Goal: Contribute content: Contribute content

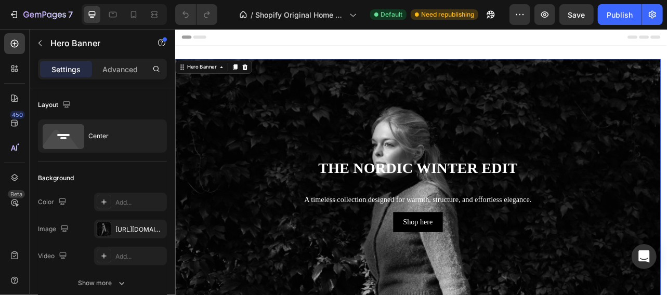
click at [473, 68] on div "Background Image" at bounding box center [483, 235] width 616 height 337
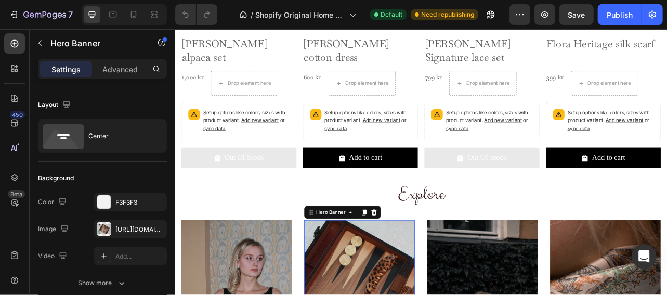
scroll to position [811, 0]
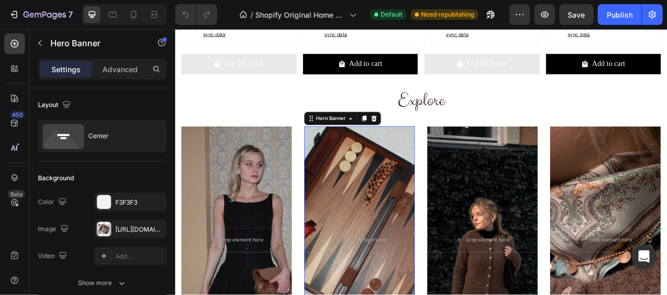
click at [488, 103] on h2 "Explore" at bounding box center [486, 119] width 608 height 33
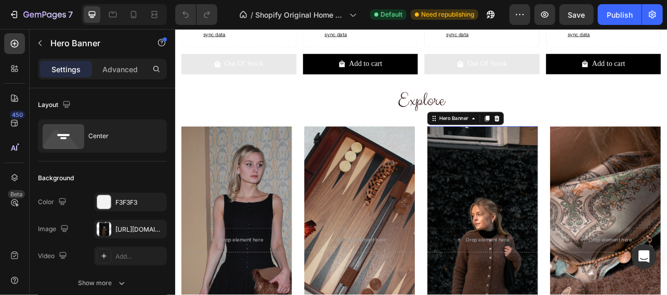
scroll to position [699, 0]
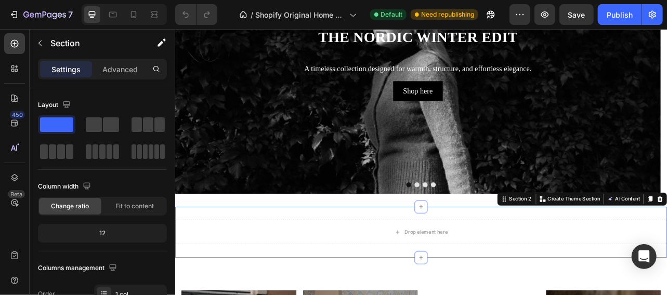
scroll to position [343, 0]
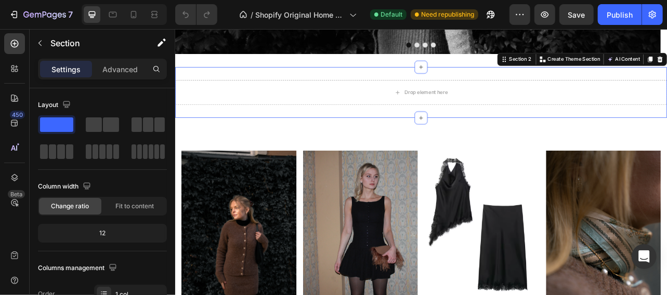
click at [494, 108] on div "Drop element here" at bounding box center [492, 109] width 55 height 8
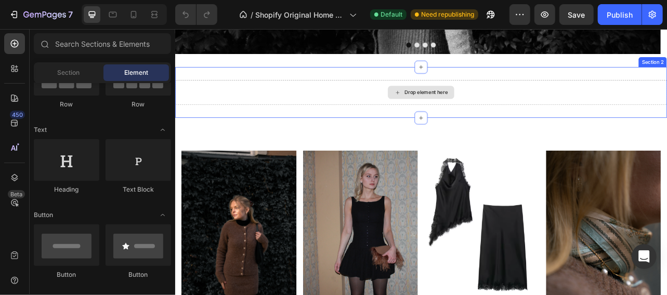
scroll to position [123, 0]
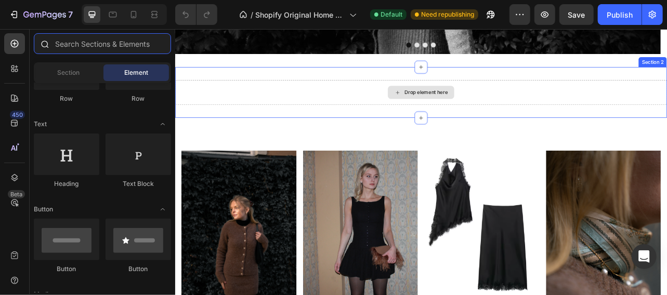
click at [79, 44] on input "text" at bounding box center [102, 43] width 137 height 21
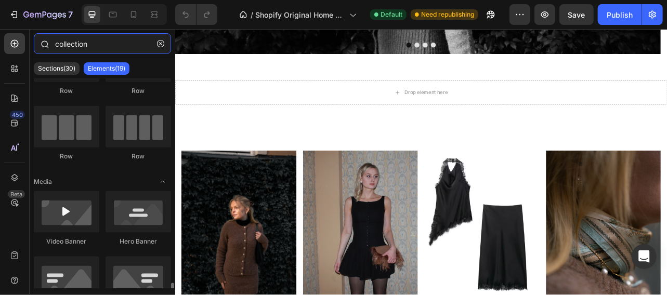
scroll to position [667, 0]
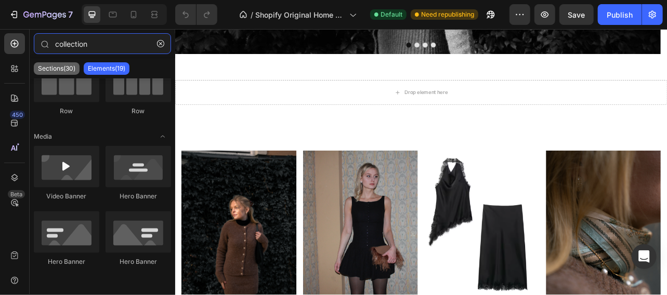
type input "collection"
click at [67, 71] on p "Sections(30)" at bounding box center [56, 68] width 37 height 8
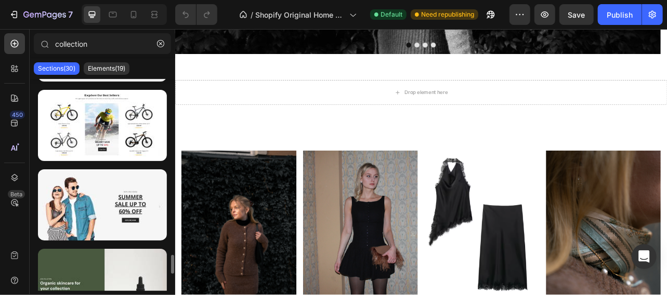
scroll to position [1983, 0]
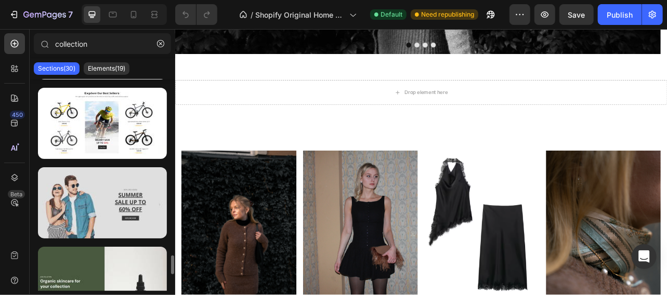
click at [88, 213] on div at bounding box center [102, 202] width 129 height 71
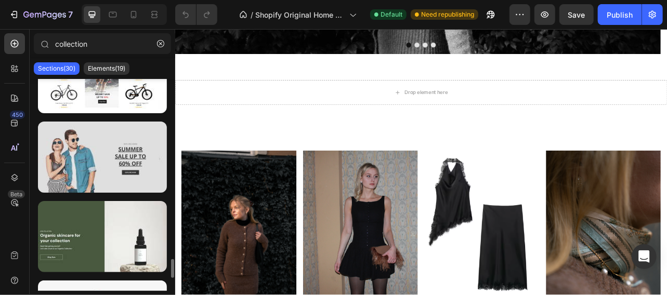
scroll to position [2028, 0]
click at [115, 166] on div at bounding box center [102, 157] width 129 height 71
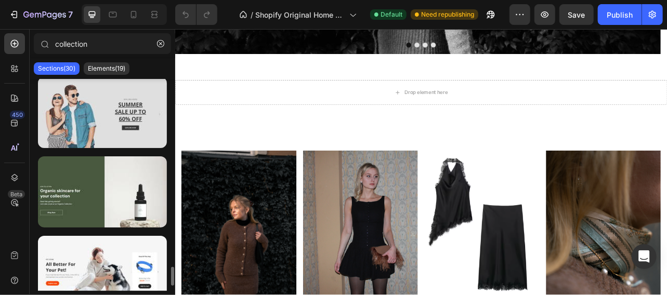
scroll to position [2076, 0]
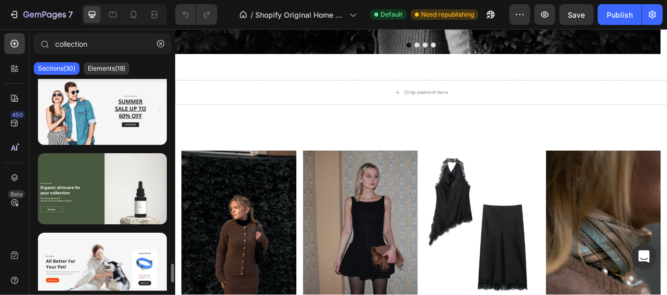
click at [466, 98] on div "Drop element here" at bounding box center [487, 109] width 624 height 31
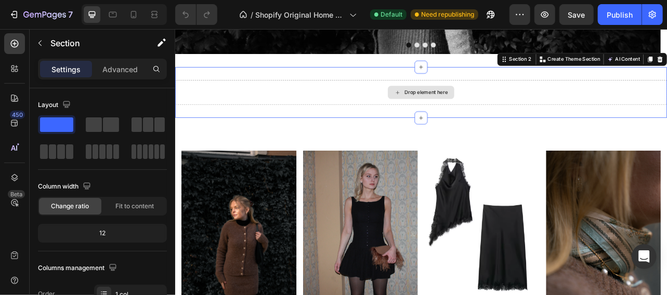
click at [492, 95] on div "Drop element here" at bounding box center [487, 109] width 624 height 31
click at [505, 107] on div "Drop element here" at bounding box center [492, 109] width 55 height 8
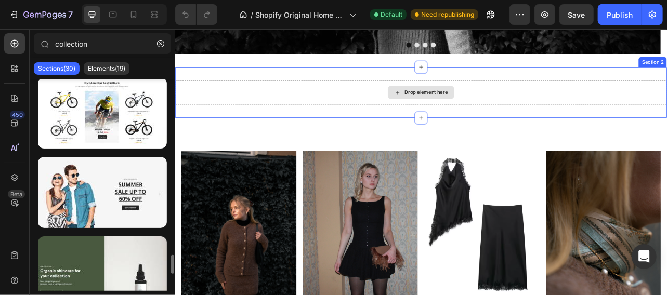
scroll to position [1991, 0]
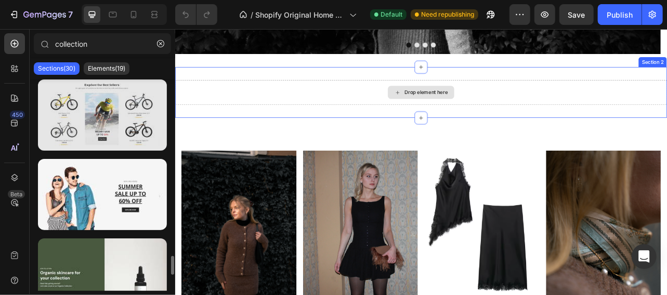
click at [156, 138] on div at bounding box center [102, 114] width 129 height 71
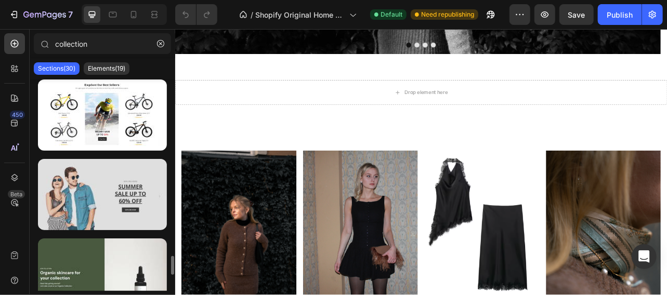
click at [122, 220] on div at bounding box center [102, 194] width 129 height 71
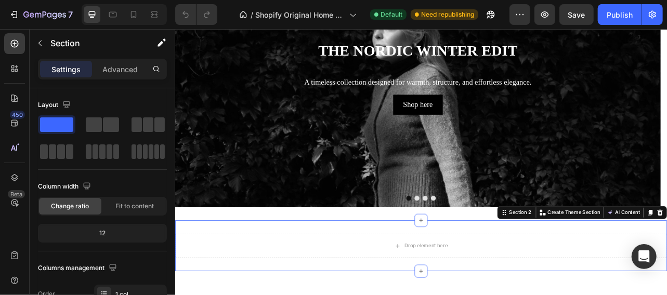
scroll to position [297, 0]
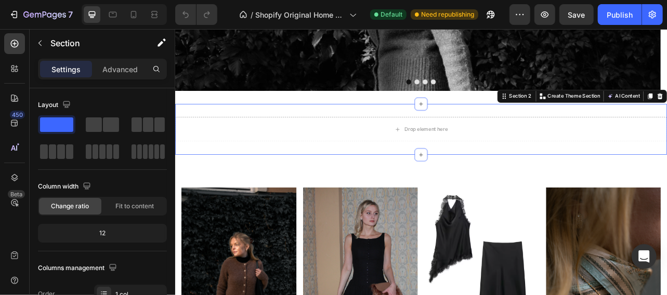
click at [500, 154] on div "Drop element here" at bounding box center [492, 156] width 55 height 8
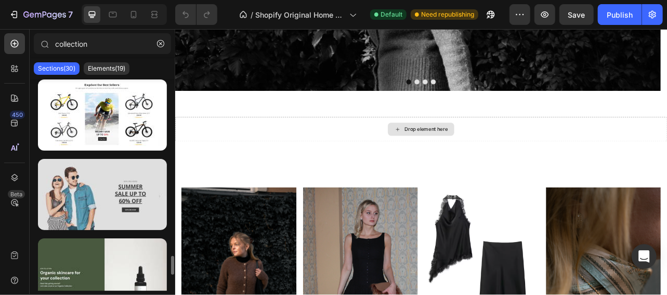
click at [108, 195] on div at bounding box center [102, 194] width 129 height 71
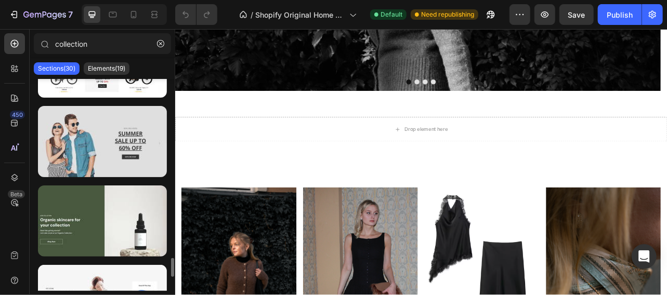
scroll to position [2041, 0]
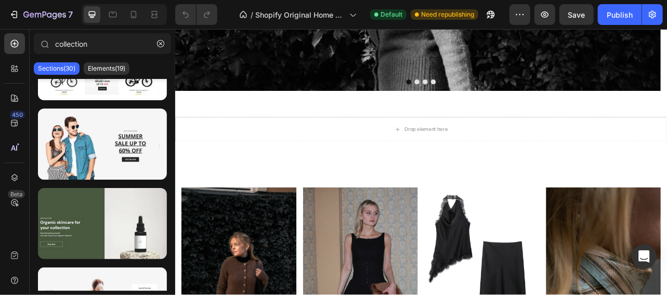
click at [516, 154] on div "Drop element here" at bounding box center [486, 156] width 84 height 17
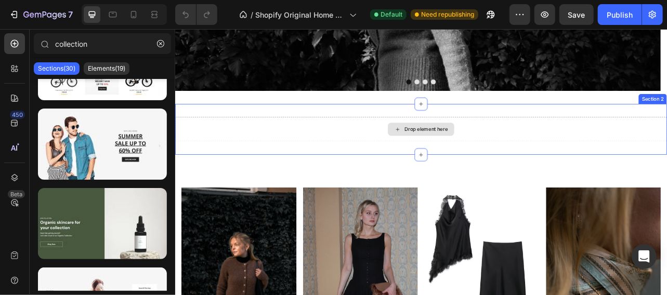
click at [666, 152] on div "Drop element here" at bounding box center [487, 155] width 624 height 31
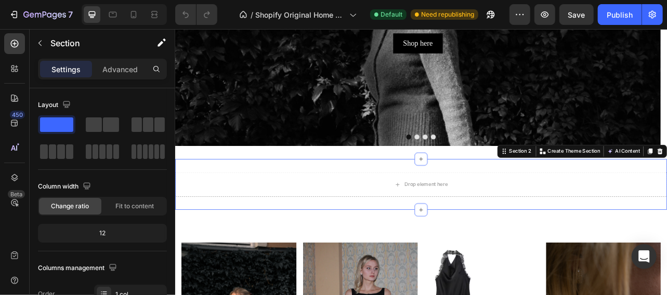
scroll to position [286, 0]
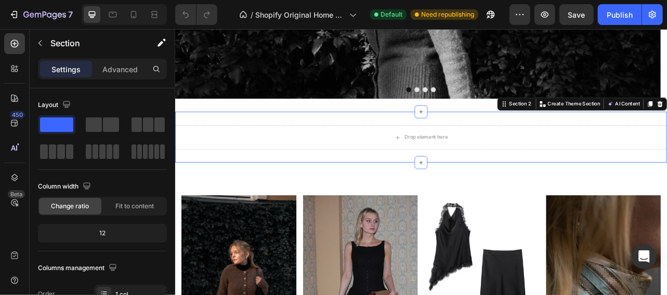
click at [666, 178] on div "Drop element here" at bounding box center [487, 166] width 624 height 31
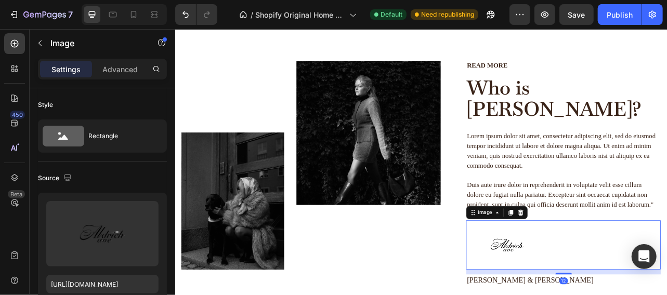
scroll to position [1163, 0]
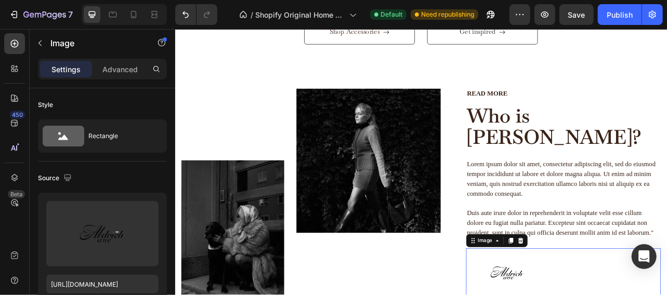
click at [666, 105] on p "Read more" at bounding box center [667, 110] width 245 height 11
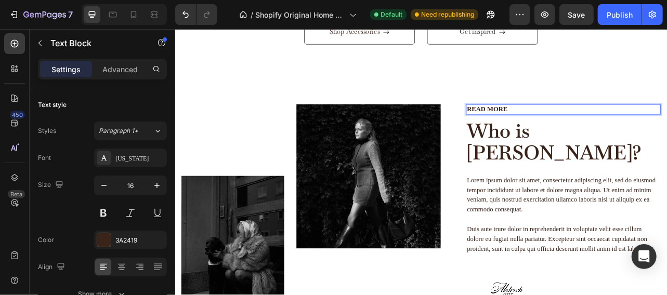
click at [574, 125] on p "Read more" at bounding box center [667, 130] width 245 height 11
click at [575, 125] on p "Read more" at bounding box center [667, 130] width 245 height 11
click at [573, 125] on p "Read more" at bounding box center [667, 130] width 245 height 11
click at [666, 143] on h2 "Who is [PERSON_NAME]?" at bounding box center [666, 171] width 247 height 57
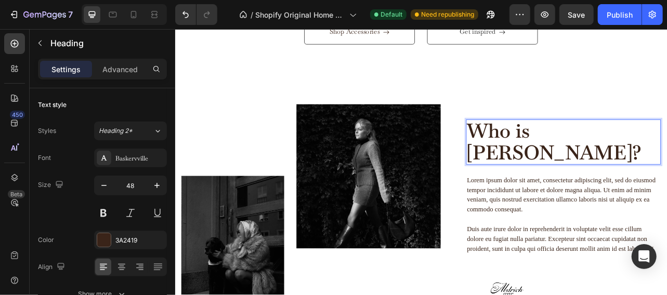
click at [666, 144] on p "Who is [PERSON_NAME]?" at bounding box center [667, 171] width 245 height 55
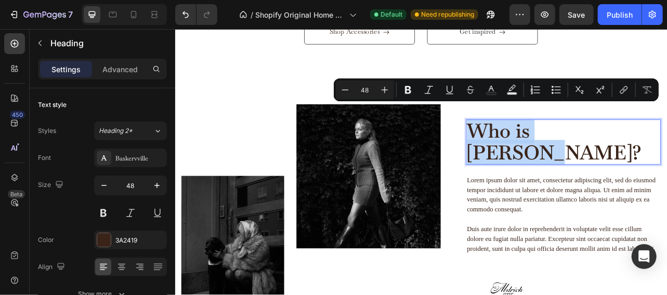
click at [666, 238] on p "Lorem ipsum dolor sit amet, consectetur adipiscing elit, sed do eiusmod tempor …" at bounding box center [667, 264] width 245 height 100
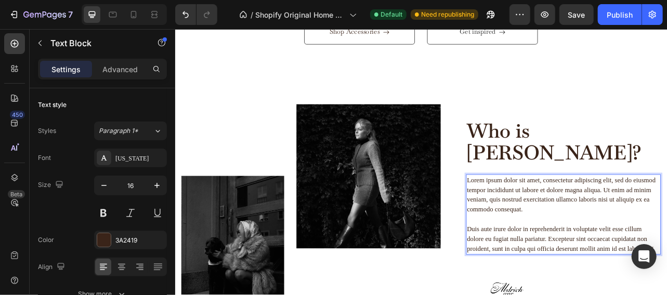
click at [619, 214] on p "Lorem ipsum dolor sit amet, consectetur adipiscing elit, sed do eiusmod tempor …" at bounding box center [667, 264] width 245 height 100
click at [622, 214] on p "Lorem ipsum dolor sit amet, consectetur adipiscing elit, sed do eiusmod tempor …" at bounding box center [667, 264] width 245 height 100
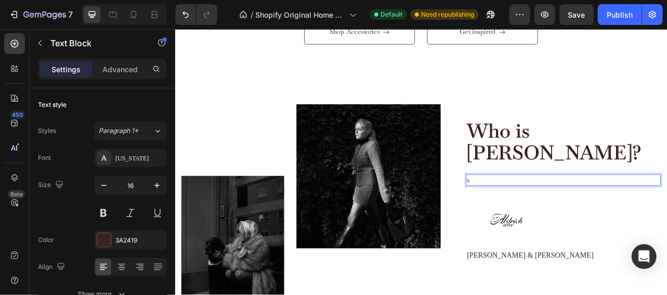
click at [568, 214] on p "s" at bounding box center [667, 220] width 245 height 12
click at [559, 213] on div "Rich Text Editor. Editing area: main" at bounding box center [666, 220] width 247 height 15
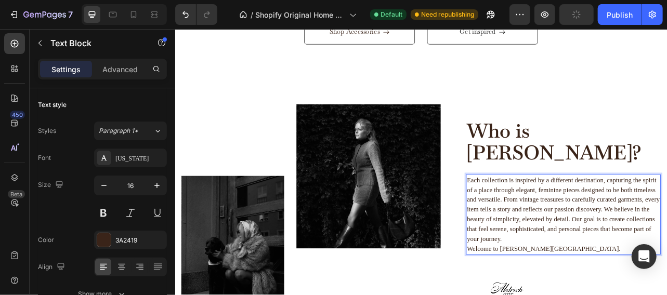
click at [664, 250] on p "Each collection is inspired by a different destination, capturing the spirit of…" at bounding box center [667, 257] width 245 height 87
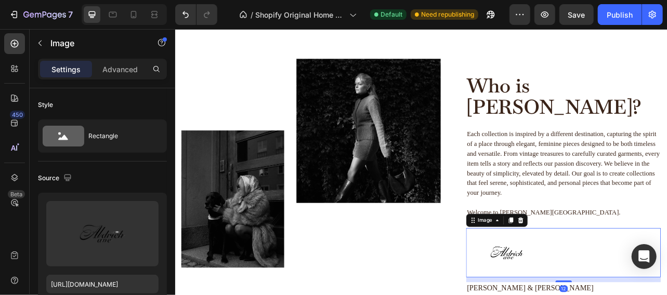
scroll to position [1188, 0]
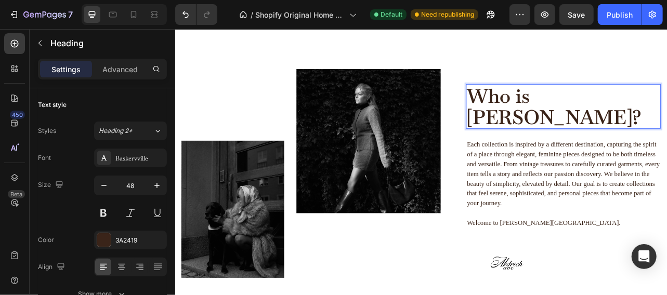
click at [659, 112] on p "Who is [PERSON_NAME]?" at bounding box center [667, 127] width 245 height 55
click at [659, 111] on p "Who is [PERSON_NAME]?" at bounding box center [667, 127] width 245 height 55
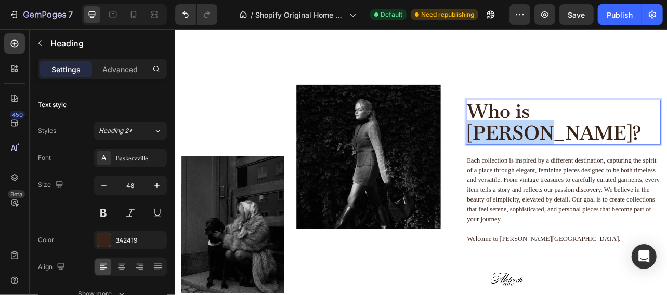
click at [658, 120] on p "Who is [PERSON_NAME]?" at bounding box center [667, 147] width 245 height 55
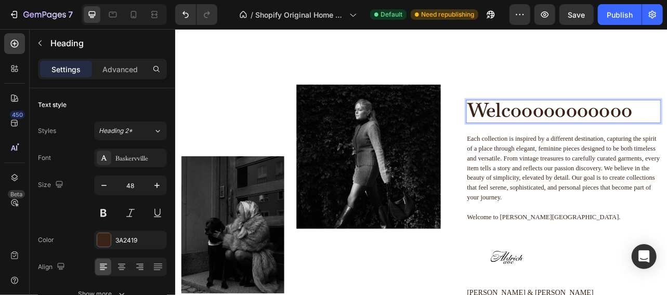
scroll to position [0, 0]
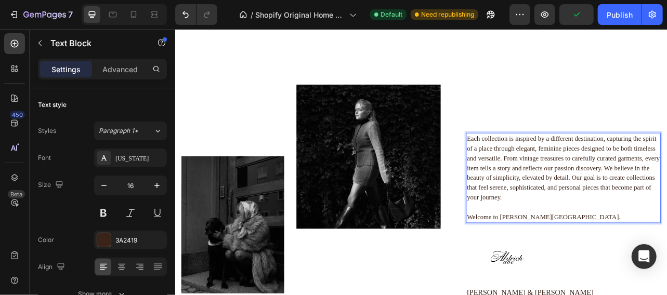
click at [622, 99] on div "Text Block Heading Each collection is inspired by a different destination, capt…" at bounding box center [666, 239] width 247 height 280
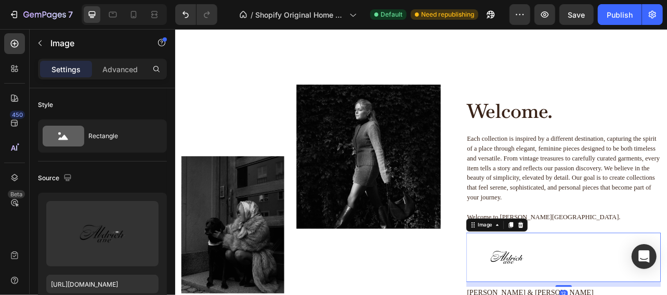
click at [468, 295] on div "Image" at bounding box center [419, 231] width 183 height 265
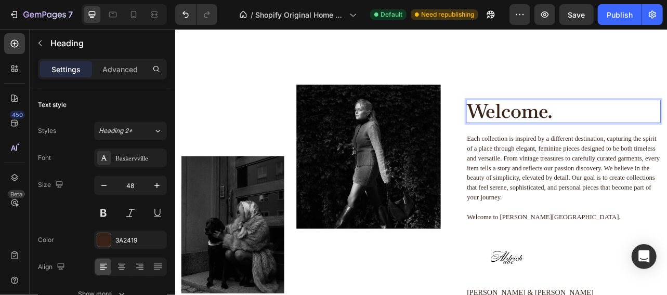
click at [614, 120] on p "Welcome." at bounding box center [667, 134] width 245 height 28
click at [607, 120] on p "Welcome." at bounding box center [667, 134] width 245 height 28
click at [502, 295] on div "Image" at bounding box center [419, 231] width 183 height 265
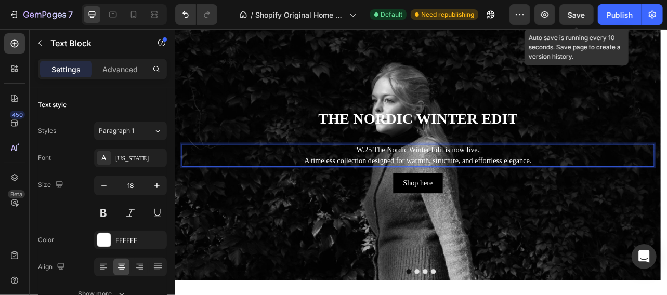
scroll to position [50, 0]
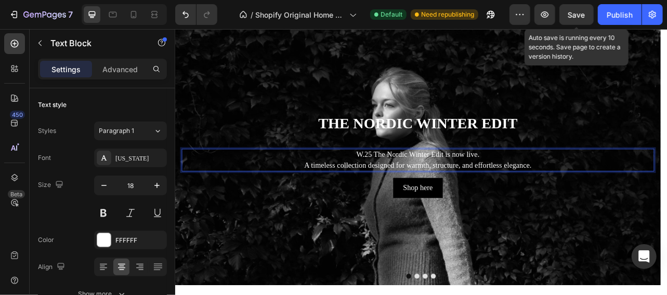
click at [666, 266] on div "Background Image" at bounding box center [483, 185] width 616 height 337
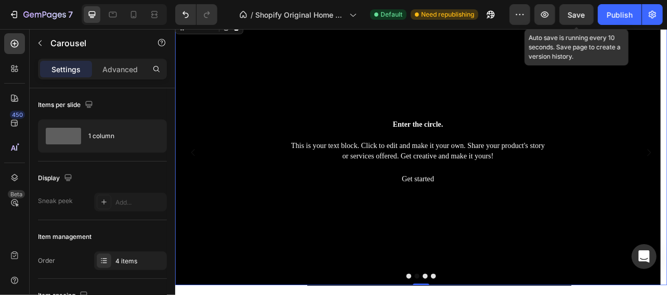
click at [497, 149] on h2 "Enter the circle." at bounding box center [482, 150] width 599 height 23
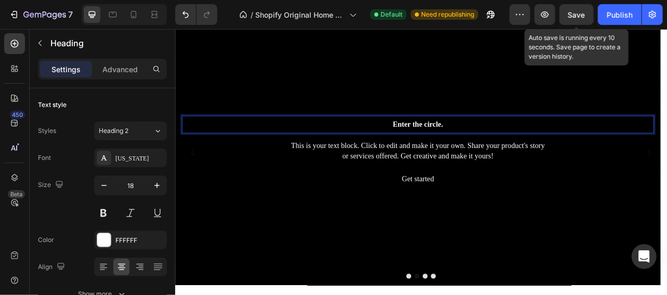
click at [502, 143] on p "Enter the circle." at bounding box center [482, 150] width 597 height 21
click at [501, 146] on p "Enter the circle." at bounding box center [482, 150] width 597 height 21
click at [500, 152] on p "Enter the circle." at bounding box center [482, 150] width 597 height 21
click at [505, 155] on p "Enter the circle." at bounding box center [482, 150] width 597 height 21
click at [488, 152] on p "Enter the circle." at bounding box center [482, 150] width 597 height 21
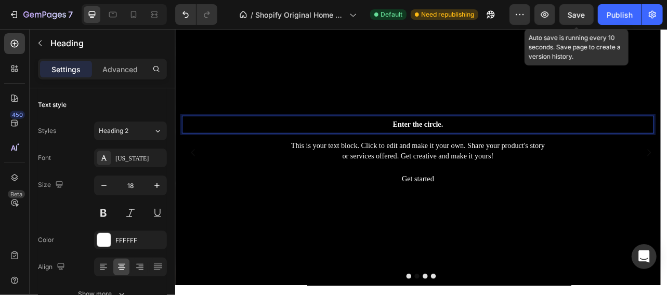
click at [496, 145] on p "Enter the circle." at bounding box center [482, 150] width 597 height 21
click at [494, 150] on p "Enter the circle." at bounding box center [482, 150] width 597 height 21
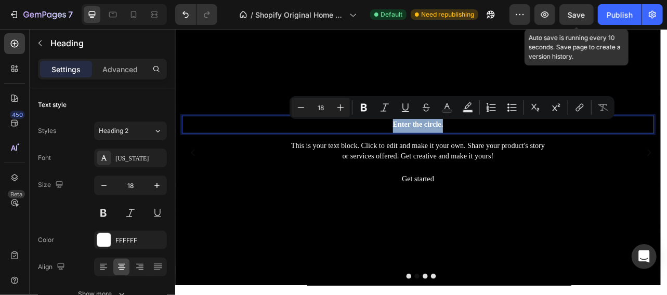
click at [408, 182] on div "This is your text block. Click to edit and make it your own. Share your product…" at bounding box center [482, 183] width 599 height 28
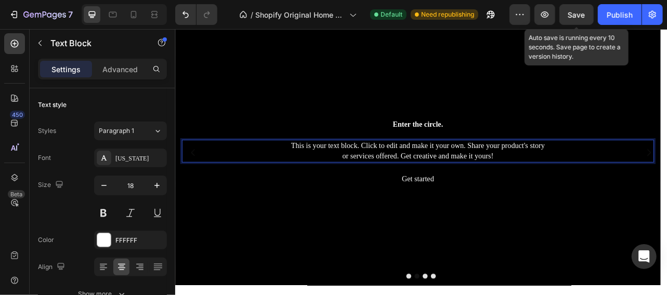
click at [507, 185] on p "This is your text block. Click to edit and make it your own. Share your product…" at bounding box center [482, 183] width 597 height 26
click at [505, 188] on p "This is your text block. Click to edit and make it your own. Share your product…" at bounding box center [482, 183] width 597 height 26
click at [503, 184] on p "This is your text block. Click to edit and make it your own. Share your product…" at bounding box center [482, 183] width 597 height 26
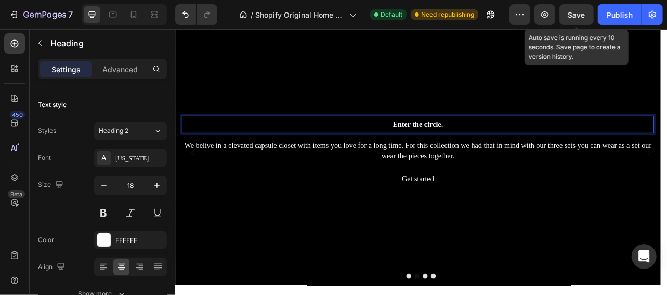
click at [491, 143] on p "Enter the circle." at bounding box center [482, 150] width 597 height 21
click at [527, 156] on p "Enter the circle." at bounding box center [482, 150] width 597 height 21
click at [644, 273] on div "Background Image" at bounding box center [483, 185] width 616 height 337
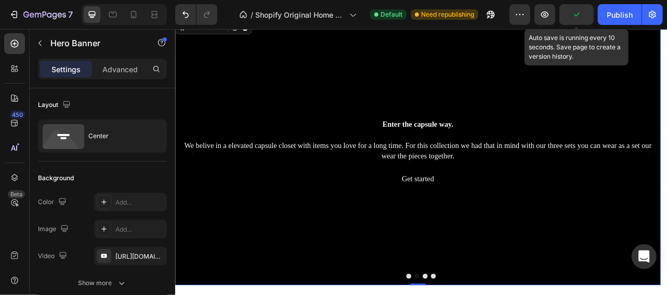
click at [615, 108] on div "Background Image" at bounding box center [483, 185] width 616 height 337
click at [352, 280] on div "Background Image" at bounding box center [483, 185] width 616 height 337
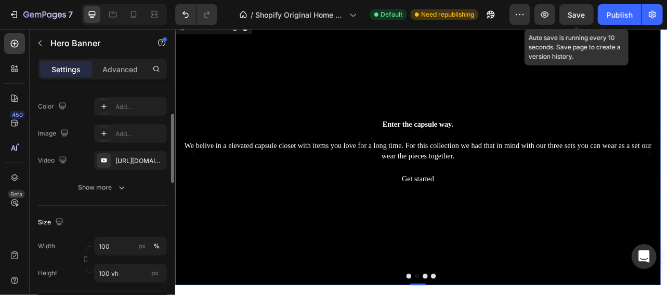
scroll to position [94, 0]
click at [127, 163] on div "[URL][DOMAIN_NAME]" at bounding box center [130, 162] width 30 height 9
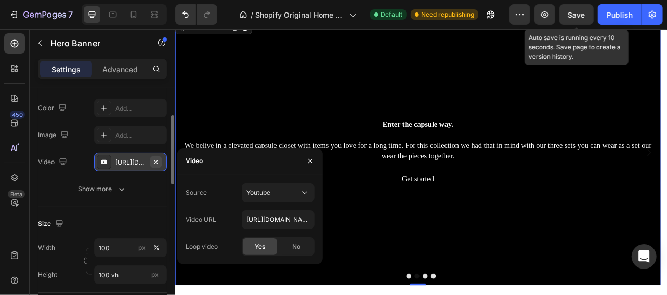
click at [160, 165] on icon "button" at bounding box center [156, 162] width 8 height 8
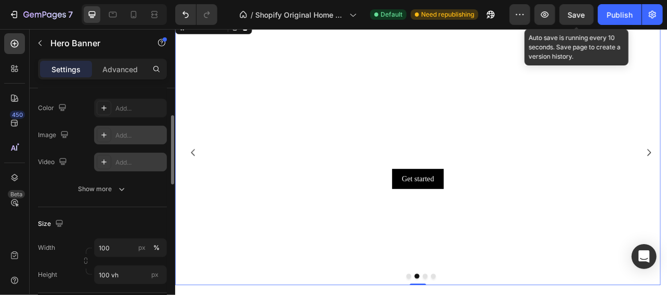
click at [130, 134] on div "Add..." at bounding box center [139, 135] width 49 height 9
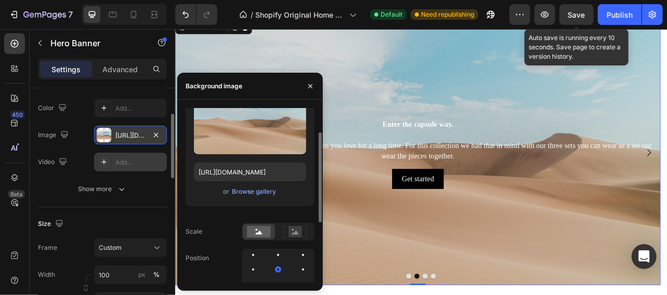
scroll to position [50, 0]
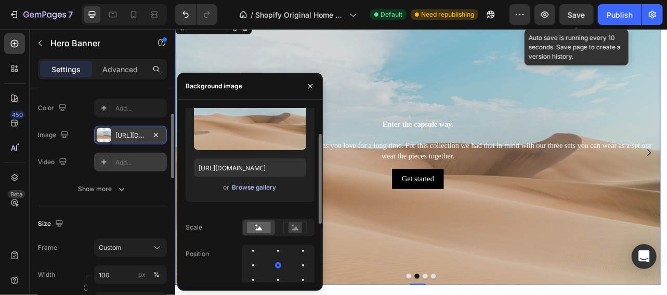
click at [269, 187] on div "Browse gallery" at bounding box center [254, 187] width 44 height 9
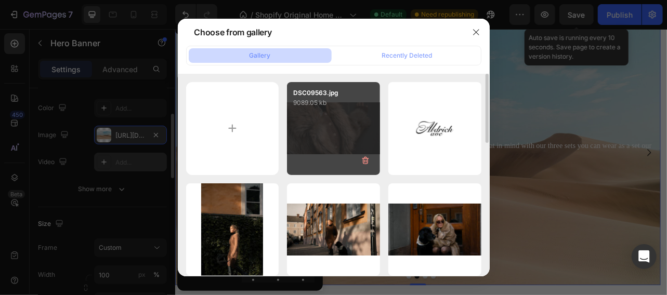
click at [327, 128] on div "DSC09563.jpg 9089.05 kb" at bounding box center [333, 128] width 93 height 93
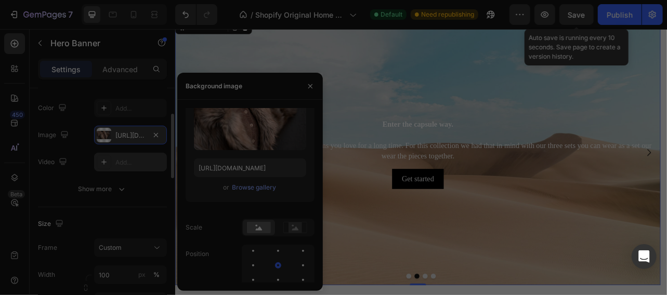
type input "[URL][DOMAIN_NAME]"
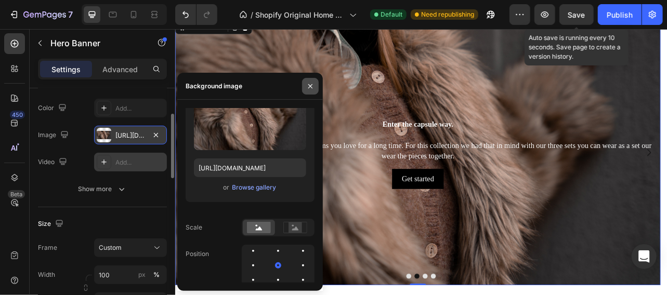
click at [313, 88] on icon "button" at bounding box center [310, 86] width 8 height 8
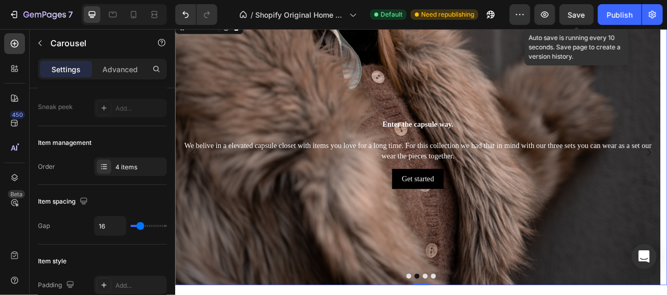
scroll to position [0, 0]
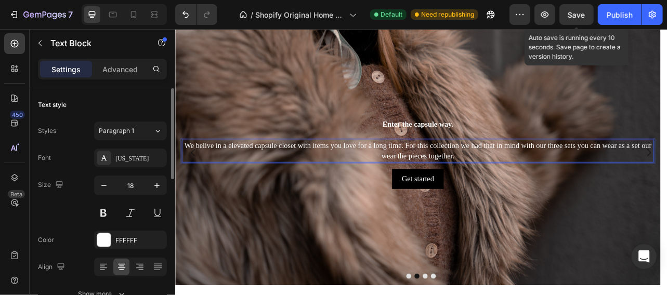
click at [465, 176] on p "We belive in a elevated capsule closet with items you love for a long time. For…" at bounding box center [482, 183] width 597 height 26
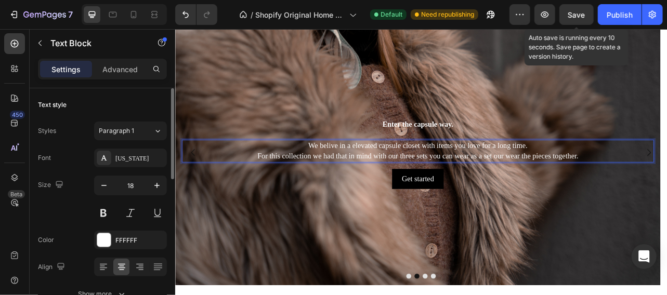
click at [666, 185] on p "For this collection we had that in mind with our three sets you can wear as a s…" at bounding box center [482, 190] width 597 height 13
click at [550, 174] on p "We belive in a elevated capsule closet with items you love for a long time." at bounding box center [482, 176] width 597 height 13
click at [426, 191] on p "For this collection we had that in mind with our three sets you can wear as a s…" at bounding box center [482, 190] width 597 height 13
click at [666, 191] on p "For this collection we had that in mind and with our three sets you can wear as…" at bounding box center [482, 190] width 597 height 13
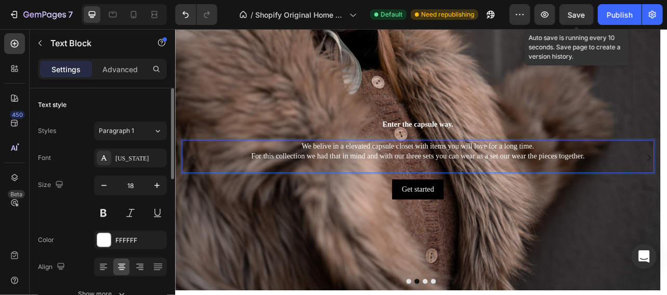
scroll to position [36, 0]
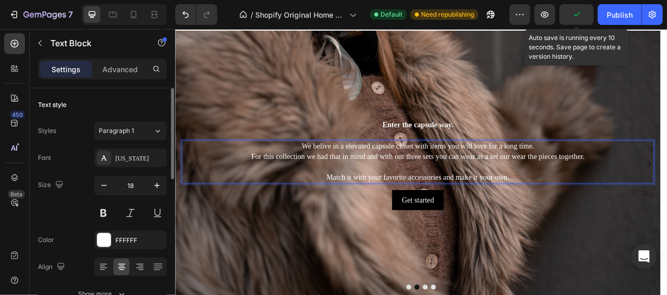
click at [661, 290] on div "Background Image" at bounding box center [483, 198] width 616 height 337
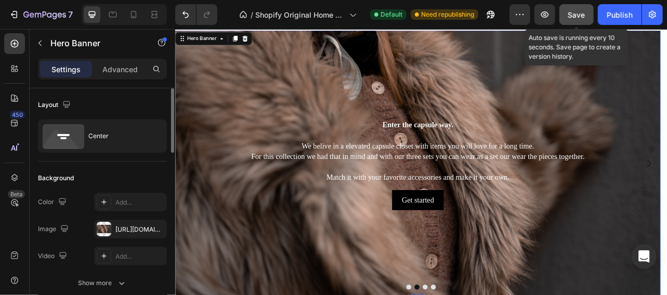
click at [581, 16] on span "Save" at bounding box center [576, 14] width 17 height 9
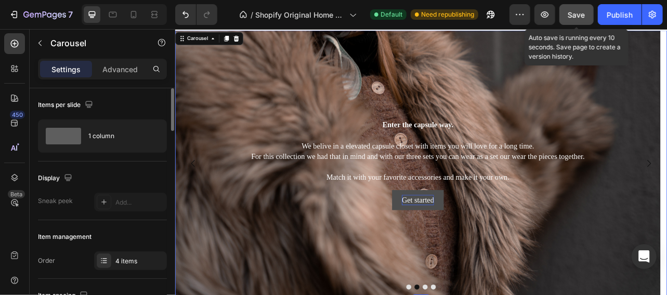
click at [497, 242] on div "Get started" at bounding box center [482, 245] width 41 height 13
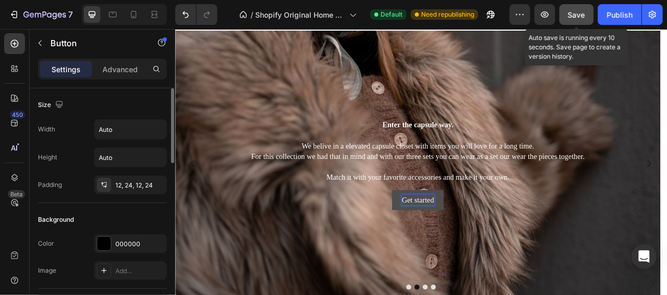
click at [491, 249] on p "Get started" at bounding box center [482, 245] width 41 height 13
click at [491, 243] on p "Get started" at bounding box center [482, 245] width 41 height 13
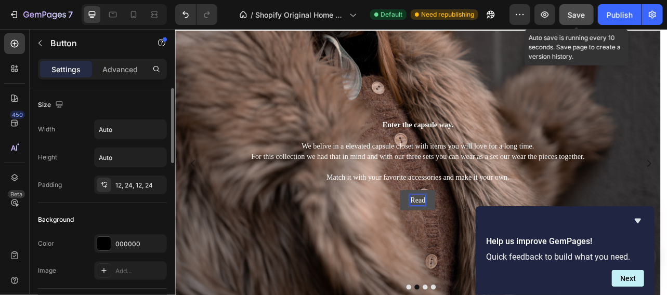
click at [460, 233] on button "Read" at bounding box center [482, 245] width 44 height 25
click at [386, 285] on div "Background Image" at bounding box center [483, 198] width 616 height 337
click at [638, 220] on icon "Hide survey" at bounding box center [637, 221] width 6 height 5
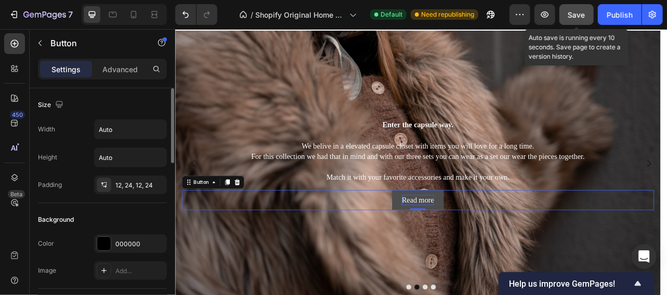
click at [502, 245] on p "Read more" at bounding box center [482, 245] width 41 height 13
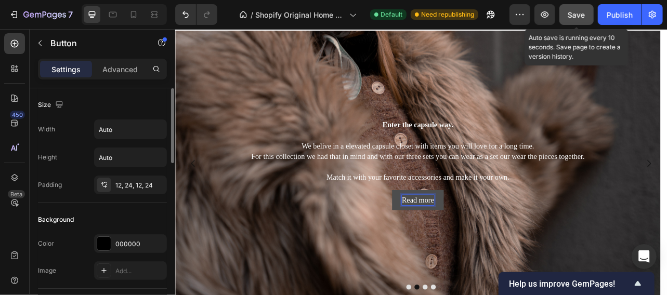
click at [462, 245] on p "Read more" at bounding box center [482, 245] width 41 height 13
click at [481, 245] on p "Read more" at bounding box center [482, 245] width 41 height 13
click at [490, 248] on p "Read more" at bounding box center [482, 245] width 41 height 13
click at [491, 248] on p "Read more" at bounding box center [482, 245] width 41 height 13
click at [485, 241] on p "Read more" at bounding box center [482, 245] width 41 height 13
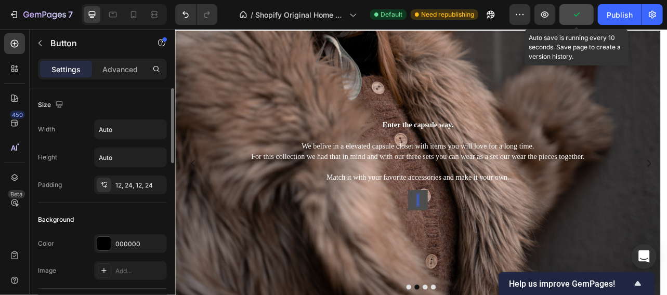
click at [494, 247] on button at bounding box center [482, 245] width 25 height 25
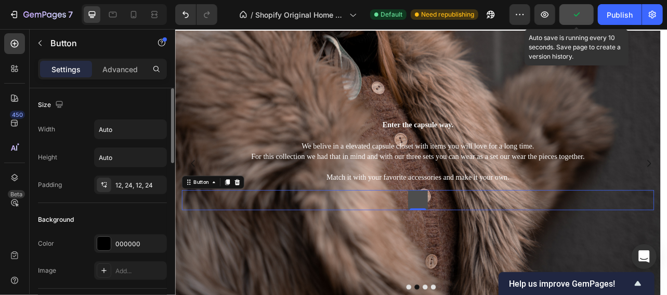
click at [492, 234] on button at bounding box center [482, 245] width 25 height 25
click at [253, 222] on icon at bounding box center [252, 222] width 7 height 7
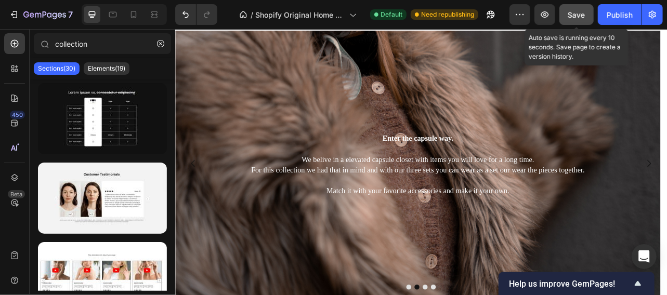
click at [490, 295] on div "Background Image" at bounding box center [483, 198] width 616 height 337
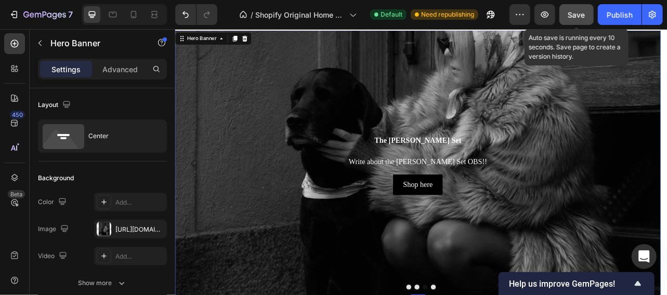
scroll to position [50, 0]
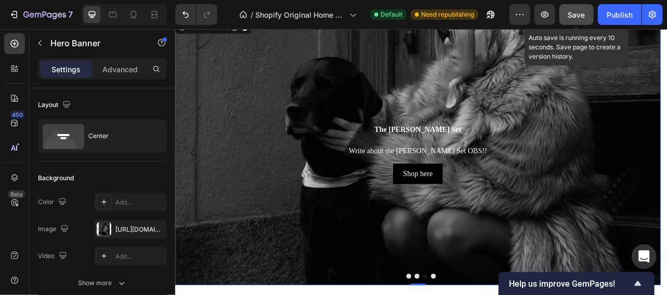
click at [494, 157] on h2 "The [PERSON_NAME] Set" at bounding box center [482, 156] width 599 height 23
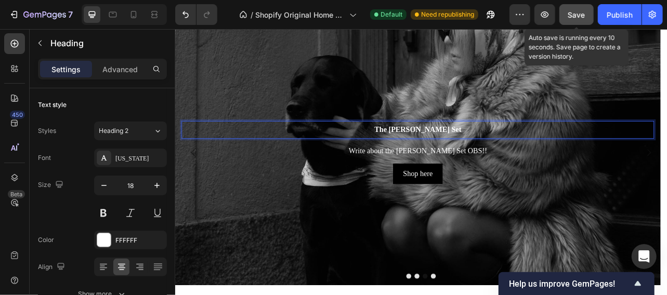
click at [498, 154] on p "The [PERSON_NAME] Set" at bounding box center [482, 157] width 597 height 21
click at [527, 183] on p "Write about the [PERSON_NAME] Set OBS!!" at bounding box center [482, 183] width 597 height 13
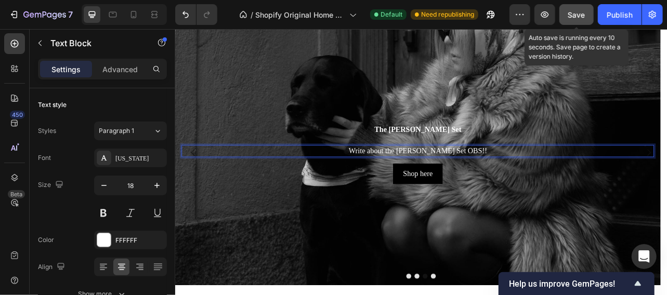
click at [574, 15] on span "Save" at bounding box center [576, 14] width 17 height 9
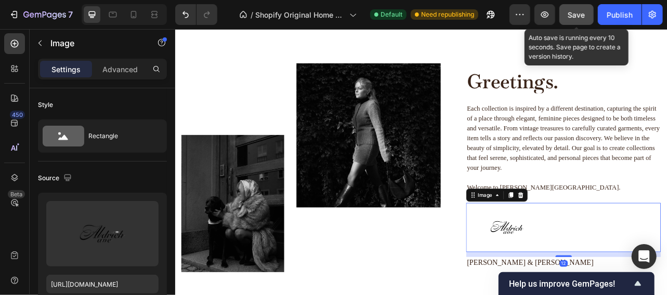
scroll to position [1184, 0]
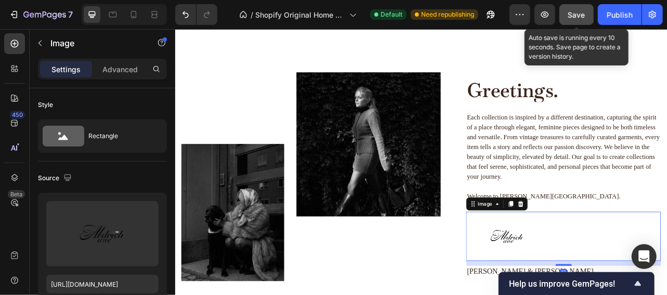
click at [578, 17] on span "Save" at bounding box center [576, 14] width 17 height 9
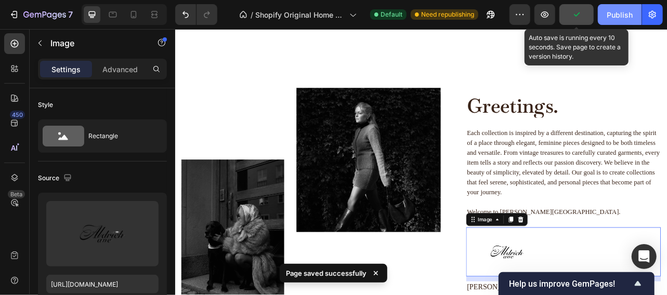
click at [620, 14] on div "Publish" at bounding box center [619, 14] width 26 height 11
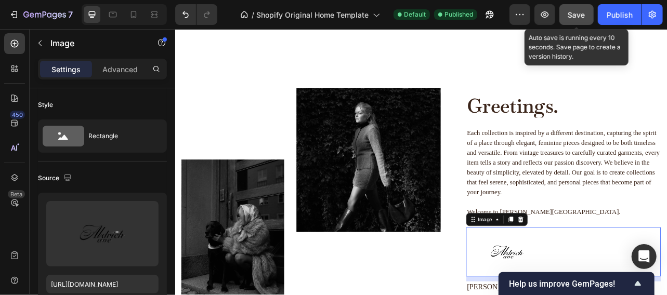
click at [588, 113] on h2 "Greetings." at bounding box center [666, 127] width 247 height 30
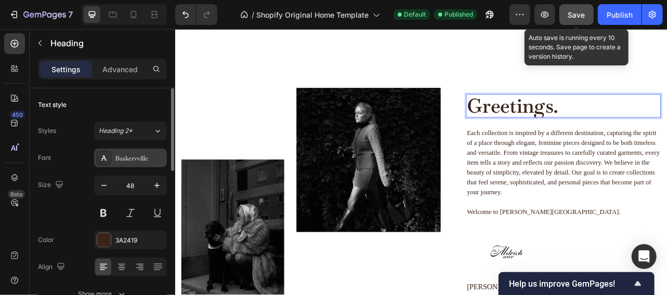
click at [153, 158] on div "Baskervville" at bounding box center [139, 158] width 49 height 9
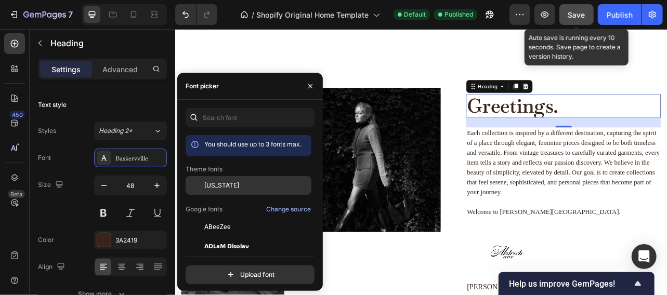
click at [231, 190] on span "[US_STATE]" at bounding box center [221, 185] width 35 height 9
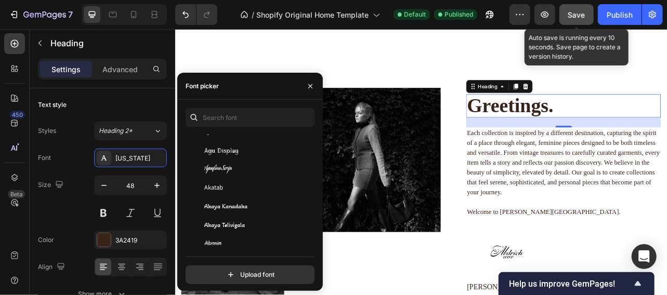
scroll to position [435, 0]
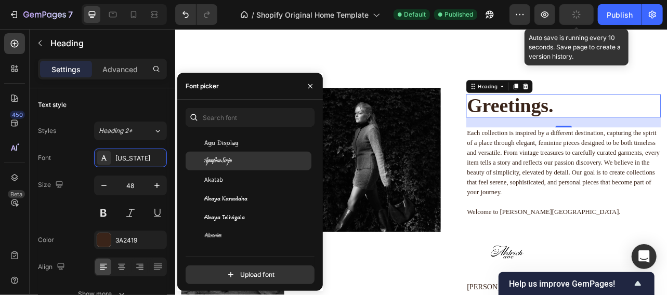
click at [232, 166] on span "Aguafina Script" at bounding box center [218, 160] width 28 height 9
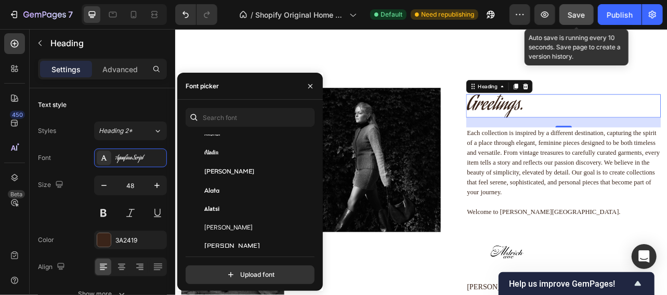
scroll to position [563, 0]
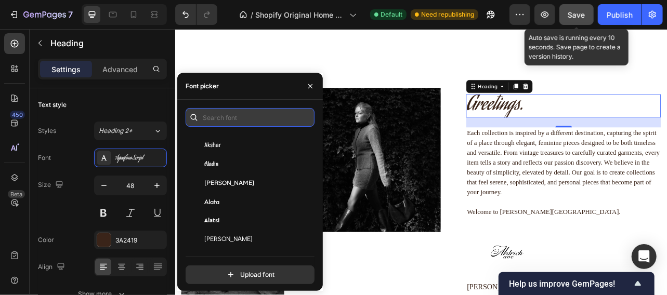
click at [245, 117] on input "text" at bounding box center [249, 117] width 129 height 19
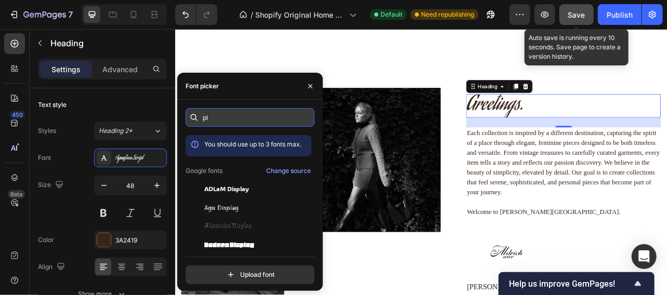
type input "p"
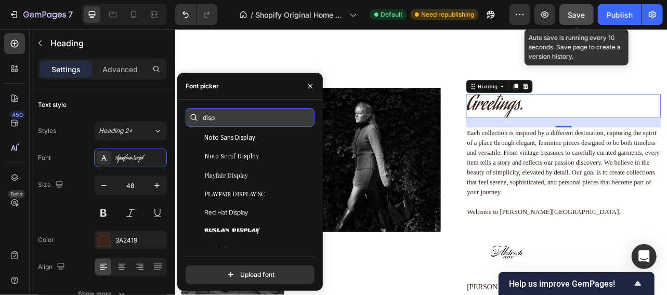
scroll to position [238, 0]
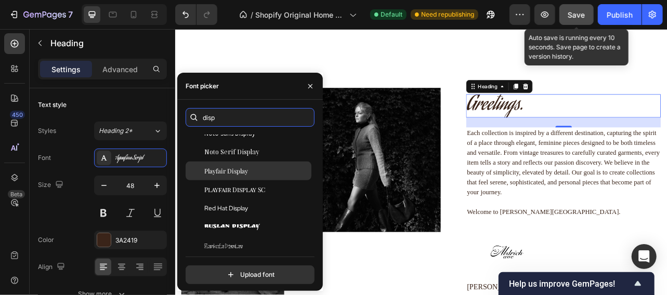
type input "disp"
click at [240, 176] on span "Playfair Display" at bounding box center [226, 170] width 44 height 9
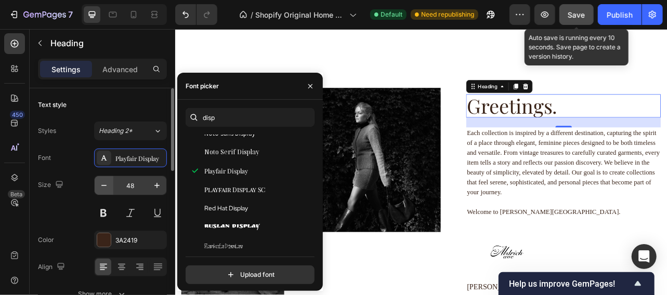
click at [104, 185] on icon "button" at bounding box center [103, 185] width 5 height 1
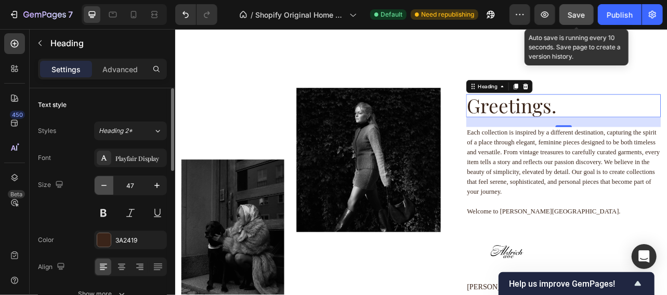
click at [103, 185] on icon "button" at bounding box center [103, 185] width 5 height 1
click at [107, 188] on icon "button" at bounding box center [104, 185] width 10 height 10
click at [103, 185] on icon "button" at bounding box center [103, 185] width 5 height 1
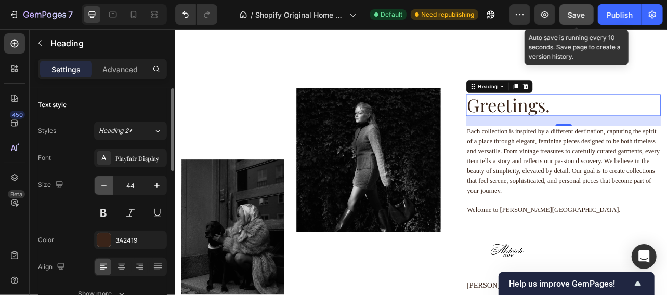
click at [112, 189] on button "button" at bounding box center [104, 185] width 19 height 19
click at [109, 188] on button "button" at bounding box center [104, 185] width 19 height 19
click at [104, 185] on icon "button" at bounding box center [103, 185] width 5 height 1
click at [103, 185] on icon "button" at bounding box center [103, 185] width 5 height 1
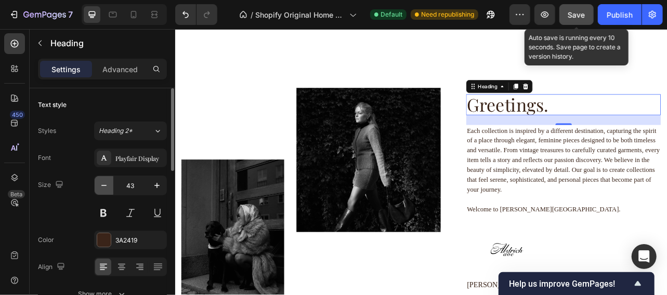
click at [105, 185] on icon "button" at bounding box center [103, 185] width 5 height 1
type input "42"
click at [666, 238] on p at bounding box center [667, 244] width 245 height 12
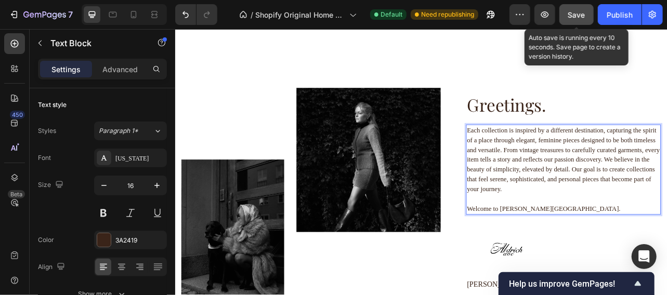
click at [628, 162] on p "Each collection is inspired by a different destination, capturing the spirit of…" at bounding box center [667, 194] width 245 height 87
click at [622, 158] on p "Each collection is inspired by a different destination, capturing the spirit of…" at bounding box center [667, 194] width 245 height 87
click at [629, 162] on p "Each collection is inspired by a different destination, capturing the spirit of…" at bounding box center [667, 194] width 245 height 87
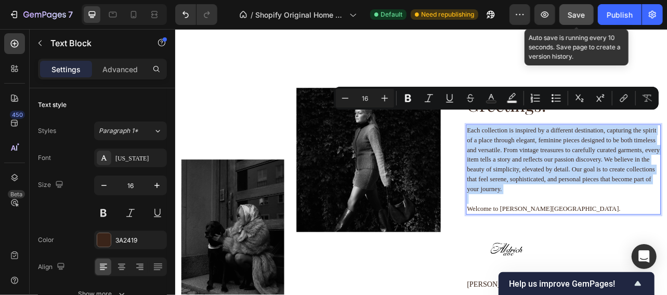
click at [646, 251] on p "Welcome to [PERSON_NAME][GEOGRAPHIC_DATA]." at bounding box center [667, 257] width 245 height 12
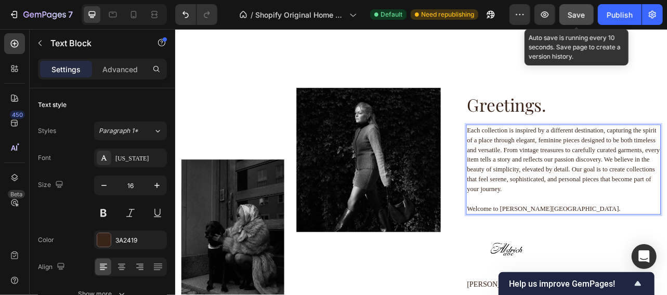
click at [636, 251] on p "Welcome to [PERSON_NAME][GEOGRAPHIC_DATA]." at bounding box center [667, 257] width 245 height 12
click at [639, 251] on p "Welcome to [PERSON_NAME][GEOGRAPHIC_DATA]." at bounding box center [667, 257] width 245 height 12
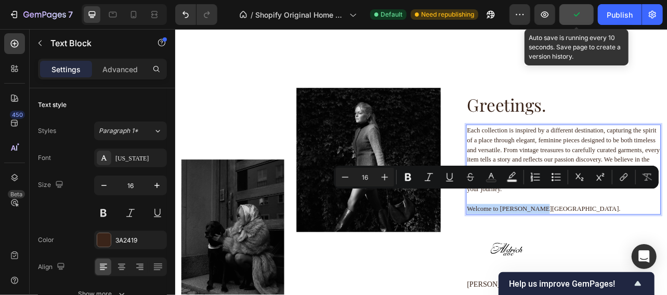
click at [666, 162] on p "Each collection is inspired by a different destination, capturing the spirit of…" at bounding box center [667, 194] width 245 height 87
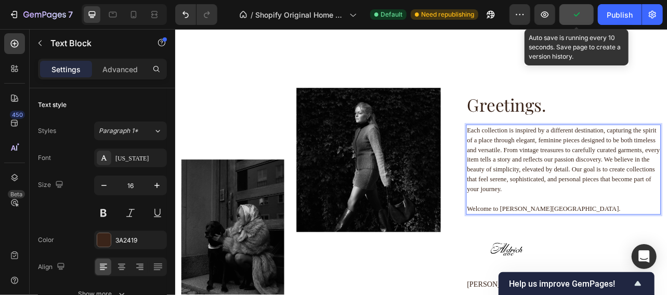
click at [666, 162] on p "Each collection is inspired by a different destination, capturing the spirit of…" at bounding box center [667, 194] width 245 height 87
click at [666, 160] on p "Each collection is inspired by a different destination, capturing the spirit of…" at bounding box center [667, 194] width 245 height 87
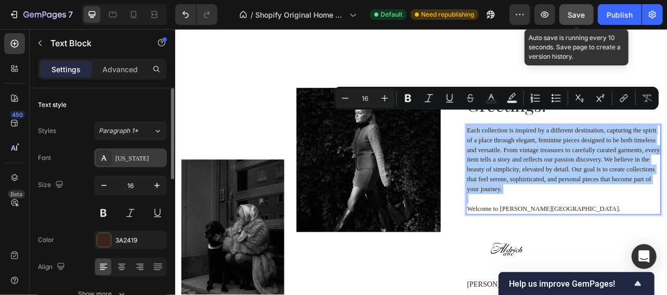
click at [144, 159] on div "[US_STATE]" at bounding box center [139, 158] width 49 height 9
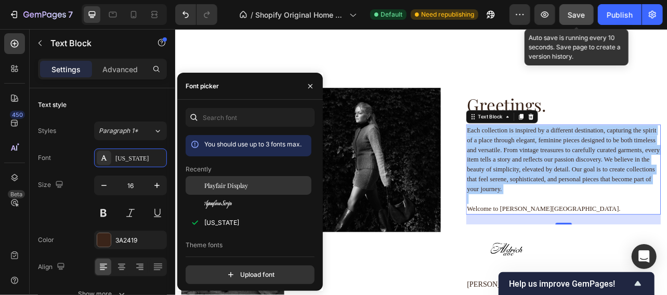
click at [246, 190] on span "Playfair Display" at bounding box center [226, 185] width 44 height 9
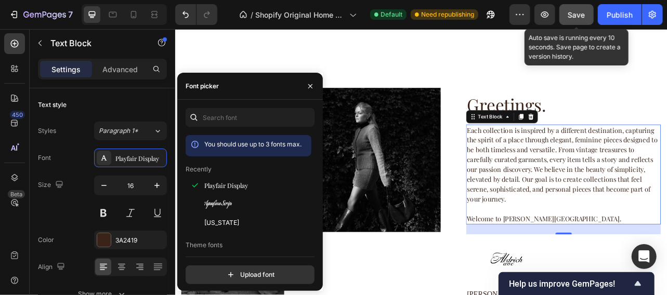
click at [583, 263] on p "Welcome to [PERSON_NAME][GEOGRAPHIC_DATA]." at bounding box center [667, 269] width 245 height 12
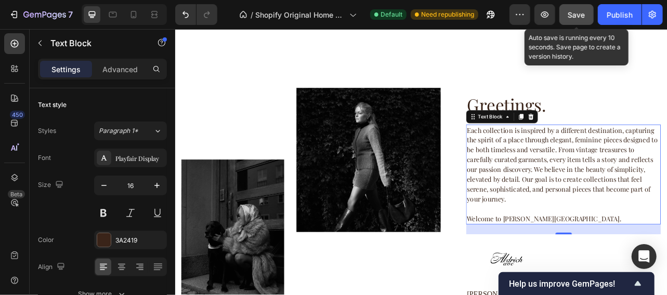
click at [591, 263] on p "Welcome to [PERSON_NAME][GEOGRAPHIC_DATA]." at bounding box center [667, 269] width 245 height 12
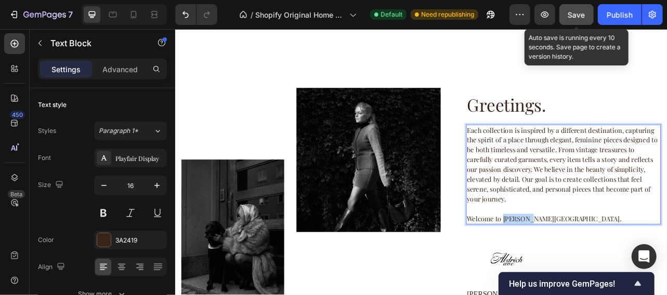
click at [593, 263] on p "Welcome to [PERSON_NAME][GEOGRAPHIC_DATA]." at bounding box center [667, 269] width 245 height 12
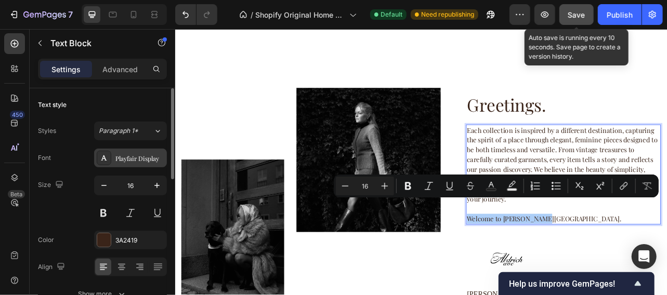
click at [159, 160] on div "Playfair Display" at bounding box center [139, 158] width 49 height 9
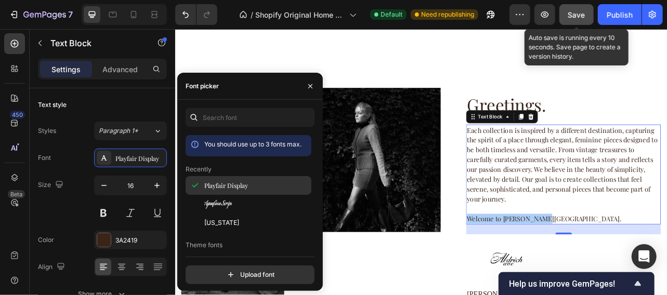
click at [252, 190] on div "Playfair Display" at bounding box center [256, 185] width 105 height 9
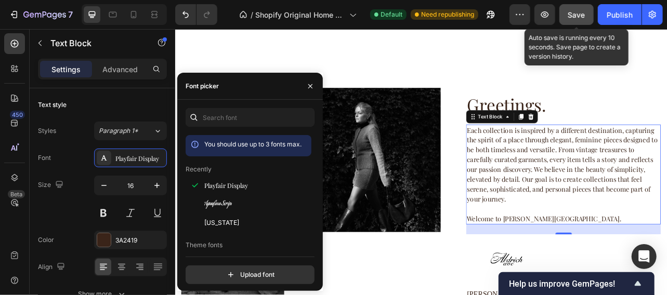
click at [664, 263] on p "Welcome to [PERSON_NAME][GEOGRAPHIC_DATA]." at bounding box center [667, 269] width 245 height 12
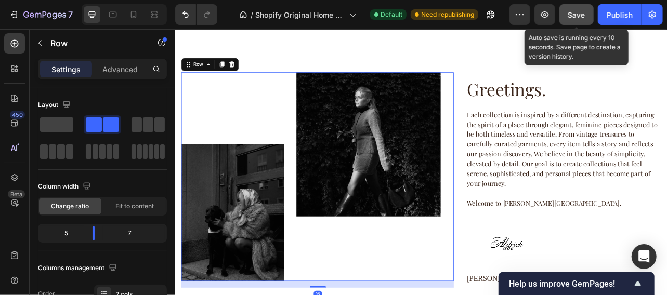
scroll to position [1335, 0]
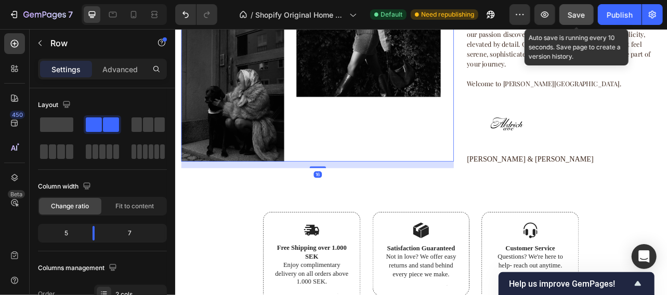
click at [605, 193] on p "[PERSON_NAME] & [PERSON_NAME]" at bounding box center [667, 194] width 245 height 13
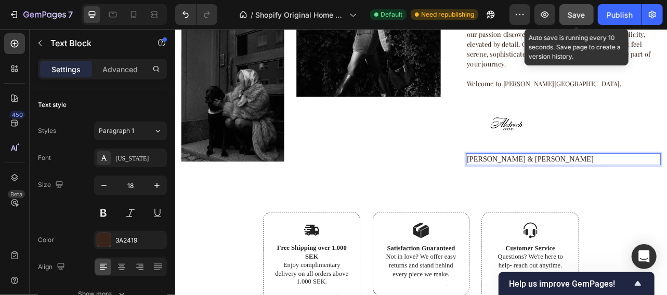
click at [608, 195] on p "[PERSON_NAME] & [PERSON_NAME]" at bounding box center [667, 194] width 245 height 13
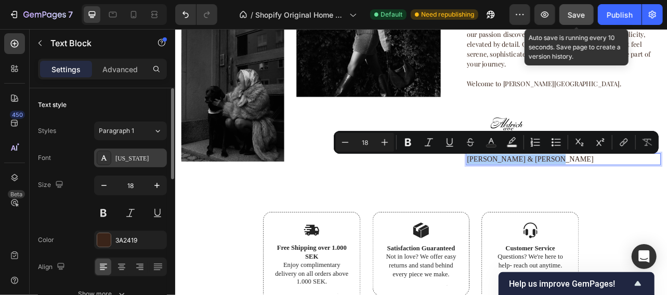
click at [154, 155] on div "[US_STATE]" at bounding box center [139, 158] width 49 height 9
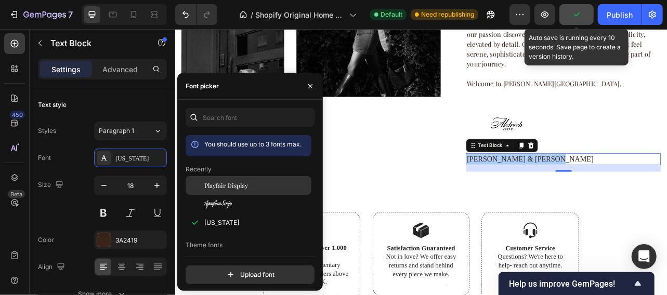
click at [244, 190] on span "Playfair Display" at bounding box center [226, 185] width 44 height 9
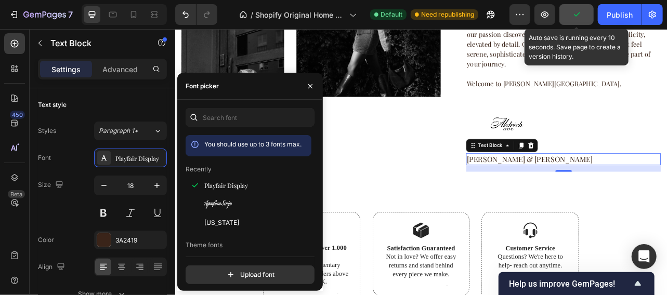
click at [480, 191] on div "Image" at bounding box center [419, 64] width 183 height 265
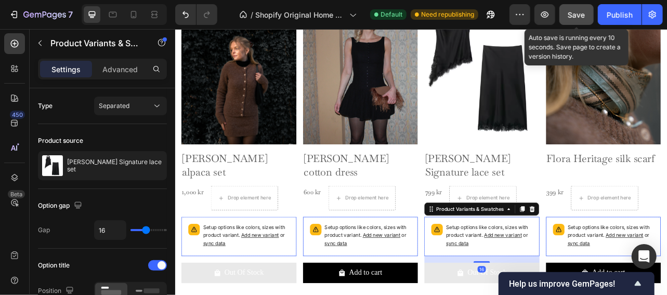
scroll to position [720, 0]
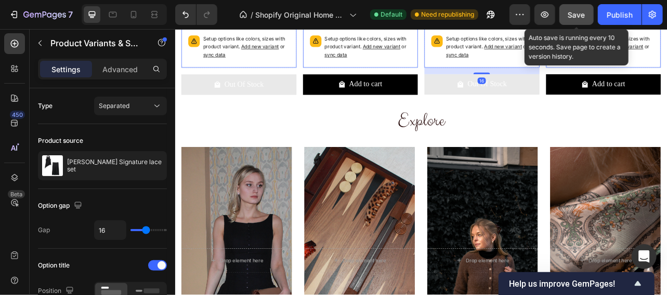
click at [484, 130] on h2 "Explore" at bounding box center [486, 145] width 608 height 33
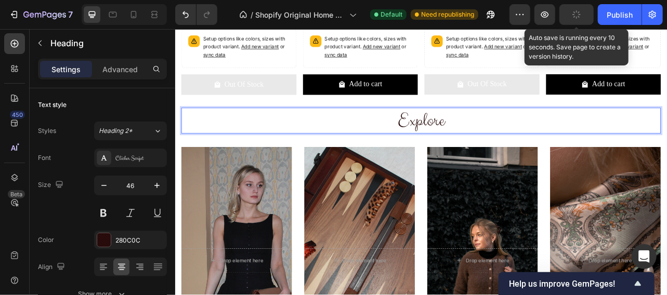
click at [498, 130] on p "Explore" at bounding box center [486, 145] width 606 height 31
click at [493, 130] on p "Explore" at bounding box center [486, 145] width 606 height 31
click at [508, 130] on p "Explore" at bounding box center [486, 145] width 606 height 31
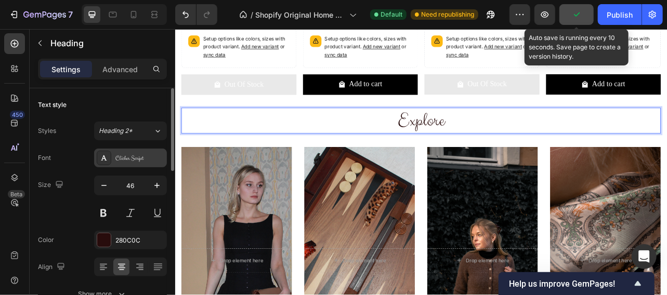
click at [150, 157] on div "Clicker Script" at bounding box center [139, 158] width 49 height 9
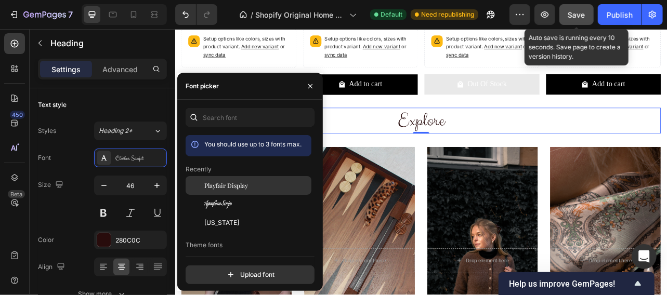
click at [252, 190] on div "Playfair Display" at bounding box center [256, 185] width 105 height 9
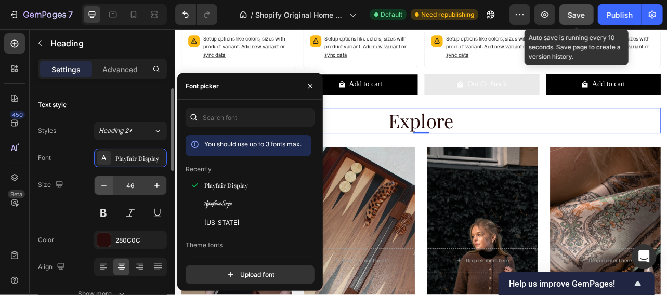
click at [103, 185] on icon "button" at bounding box center [103, 185] width 5 height 1
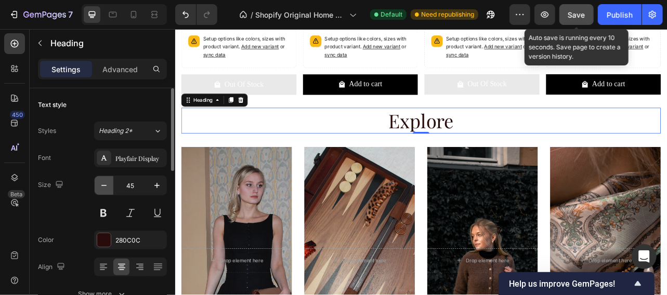
click at [103, 185] on icon "button" at bounding box center [103, 185] width 5 height 1
click at [109, 187] on button "button" at bounding box center [104, 185] width 19 height 19
click at [103, 185] on icon "button" at bounding box center [103, 185] width 5 height 1
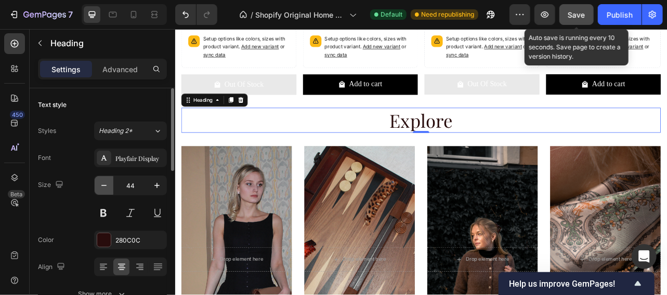
click at [109, 189] on button "button" at bounding box center [104, 185] width 19 height 19
click at [109, 188] on button "button" at bounding box center [104, 185] width 19 height 19
click at [121, 185] on input "43" at bounding box center [130, 185] width 34 height 19
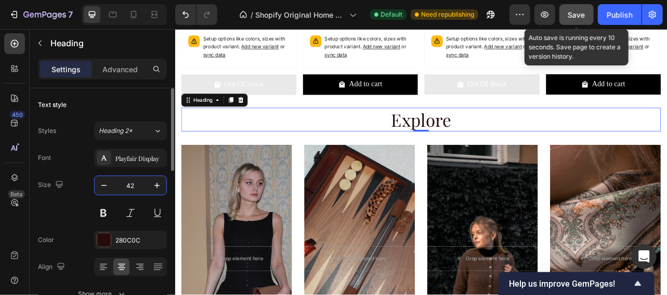
click at [133, 186] on input "42" at bounding box center [130, 185] width 34 height 19
type input "4"
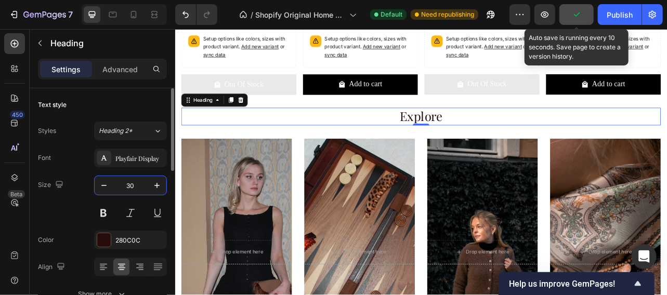
type input "30"
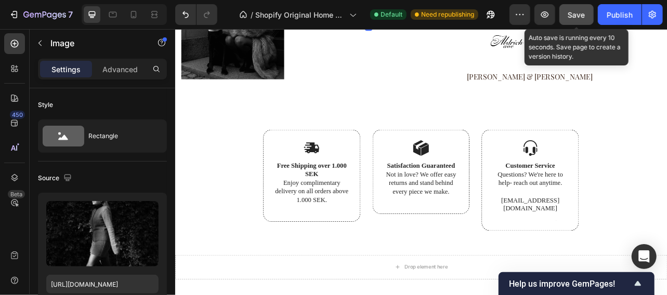
scroll to position [1434, 0]
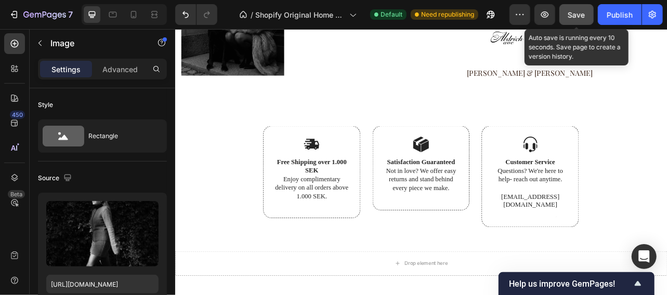
click at [348, 219] on p "Free Shipping over 1.000 SEK Enjoy complimentary delivery on all orders above 1…" at bounding box center [347, 219] width 93 height 54
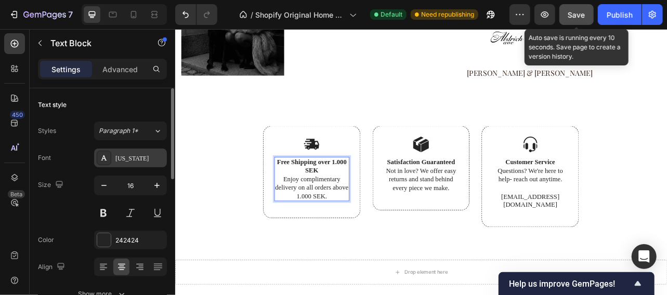
click at [148, 159] on div "[US_STATE]" at bounding box center [139, 158] width 49 height 9
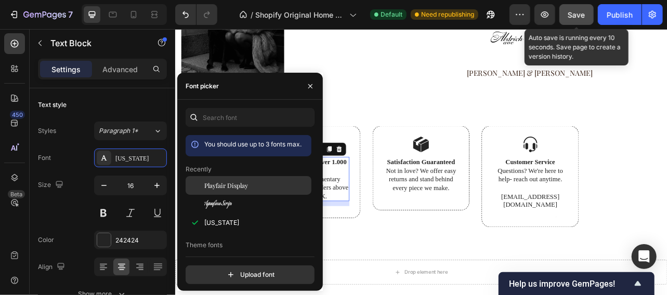
click at [260, 190] on div "Playfair Display" at bounding box center [256, 185] width 105 height 9
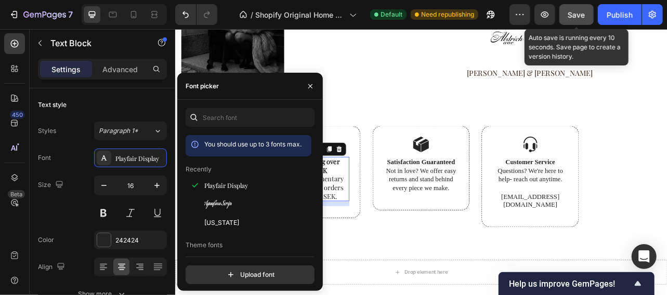
click at [499, 216] on p "Satisfaction Guaranteed Not in love? We offer easy returns and stand behind eve…" at bounding box center [486, 214] width 93 height 43
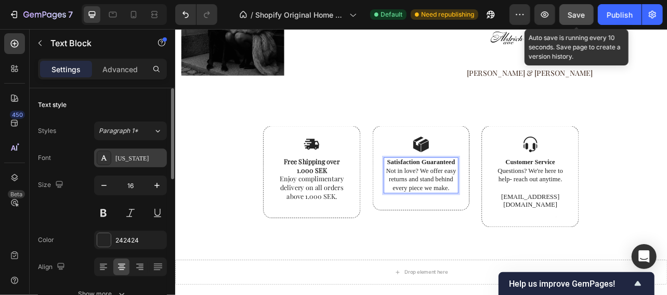
click at [148, 158] on div "[US_STATE]" at bounding box center [139, 158] width 49 height 9
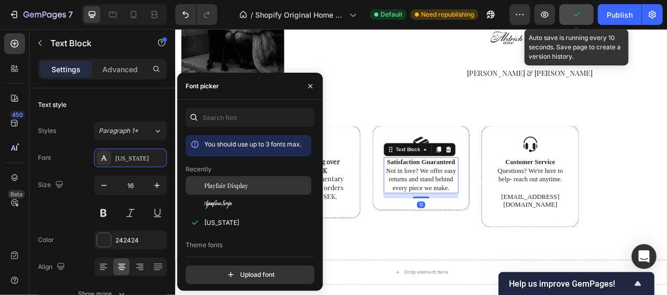
click at [248, 190] on div "Playfair Display" at bounding box center [256, 185] width 105 height 9
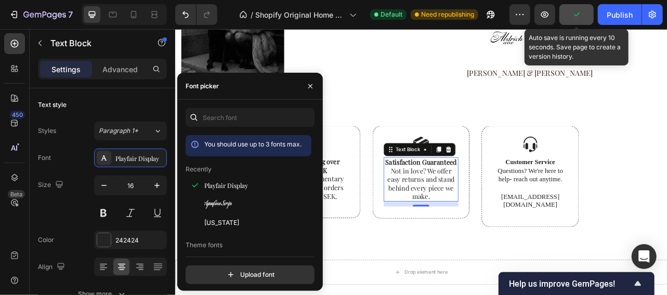
click at [629, 232] on p at bounding box center [624, 230] width 93 height 11
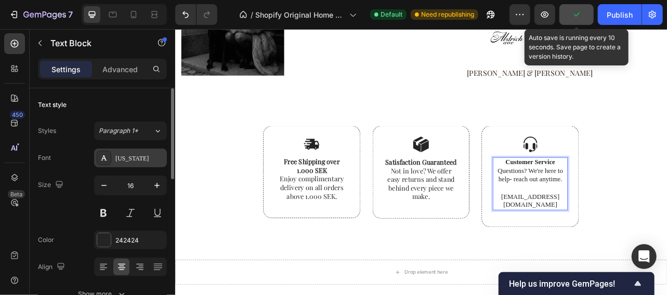
click at [143, 158] on div "[US_STATE]" at bounding box center [139, 158] width 49 height 9
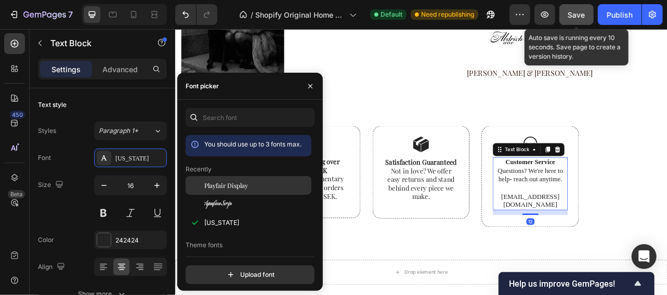
click at [246, 190] on span "Playfair Display" at bounding box center [226, 185] width 44 height 9
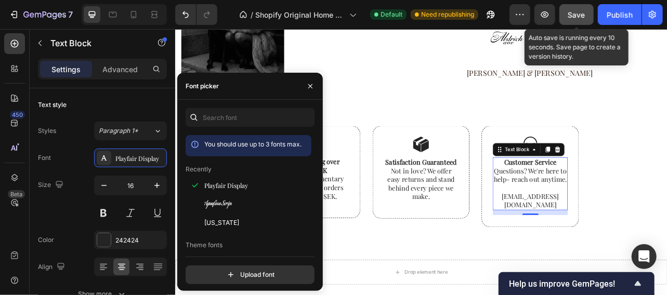
click at [666, 241] on div "Image Free Shipping over 1.000 SEK Enjoy complimentary delivery on all orders a…" at bounding box center [486, 228] width 608 height 153
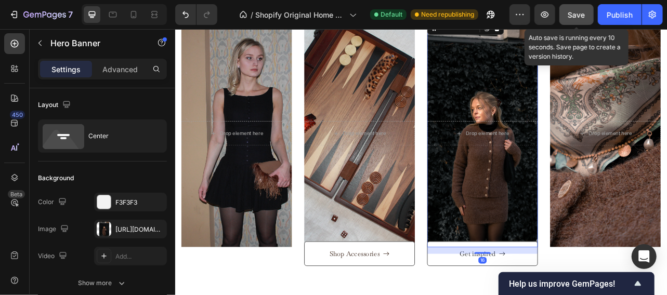
scroll to position [957, 0]
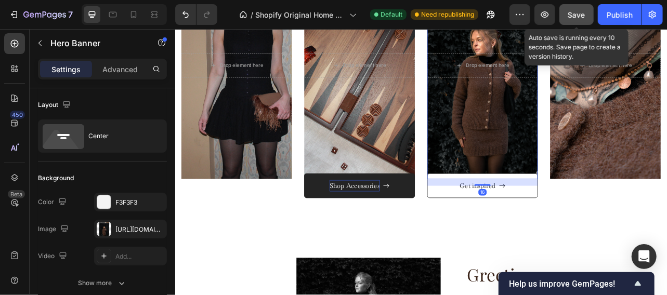
click at [400, 220] on p "Shop Accessories" at bounding box center [401, 227] width 63 height 15
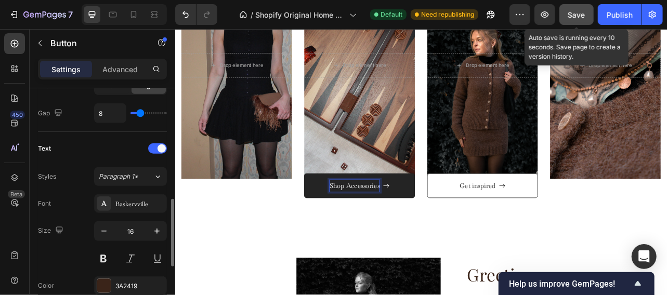
scroll to position [389, 0]
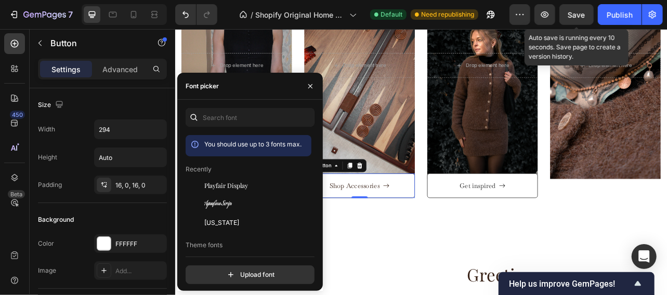
scroll to position [389, 0]
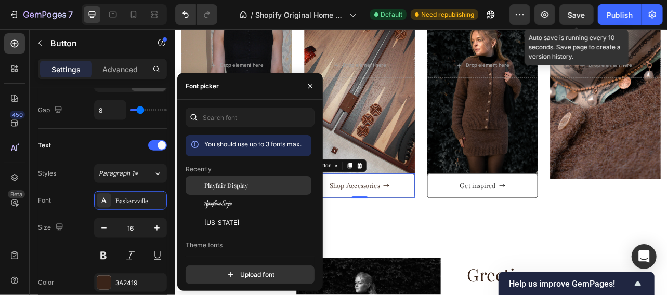
click at [251, 190] on div "Playfair Display" at bounding box center [256, 185] width 105 height 9
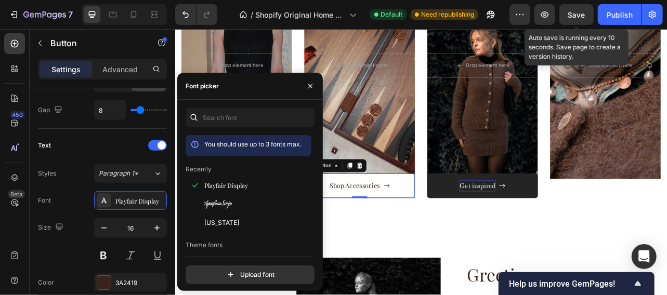
click at [574, 220] on p "Get inspired" at bounding box center [558, 227] width 46 height 15
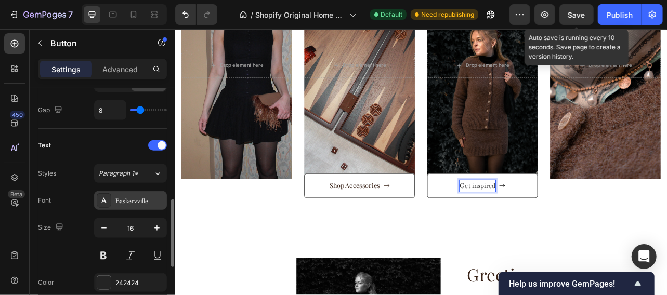
click at [144, 198] on div "Baskervville" at bounding box center [139, 200] width 49 height 9
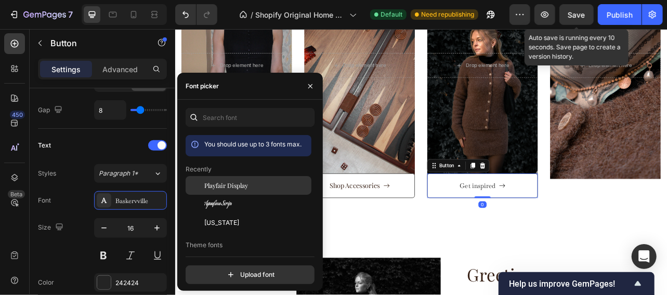
click at [246, 190] on span "Playfair Display" at bounding box center [226, 185] width 44 height 9
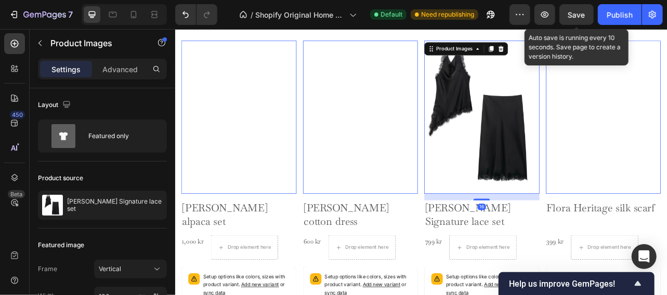
scroll to position [427, 0]
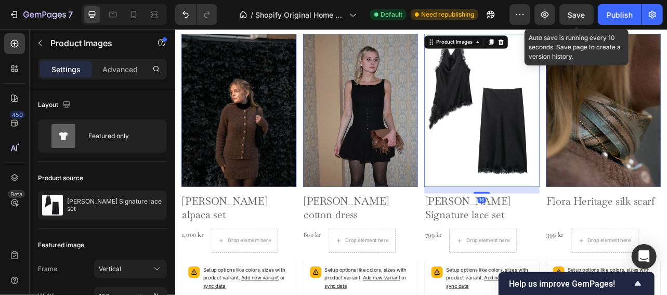
click at [400, 237] on h2 "[PERSON_NAME] cotton dress" at bounding box center [410, 255] width 146 height 36
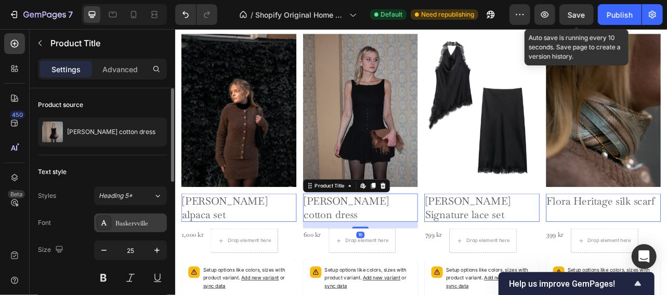
click at [144, 221] on div "Baskervville" at bounding box center [139, 223] width 49 height 9
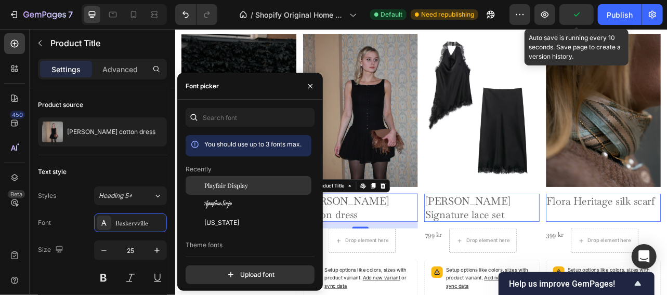
click at [249, 190] on div "Playfair Display" at bounding box center [256, 185] width 105 height 9
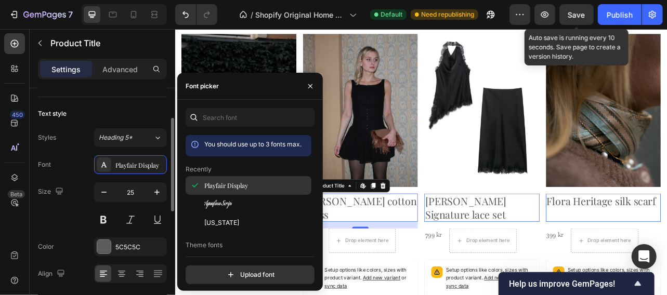
scroll to position [65, 0]
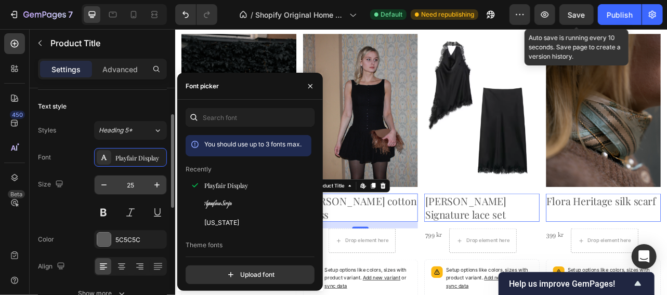
click at [136, 184] on input "25" at bounding box center [130, 185] width 34 height 19
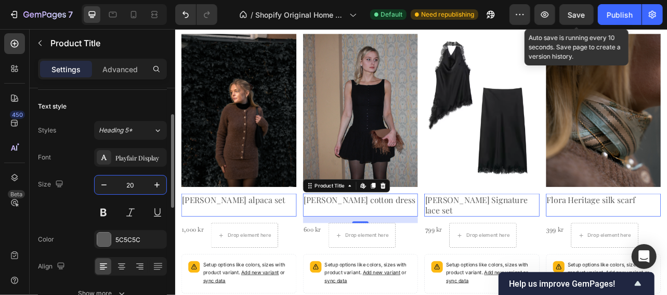
type input "20"
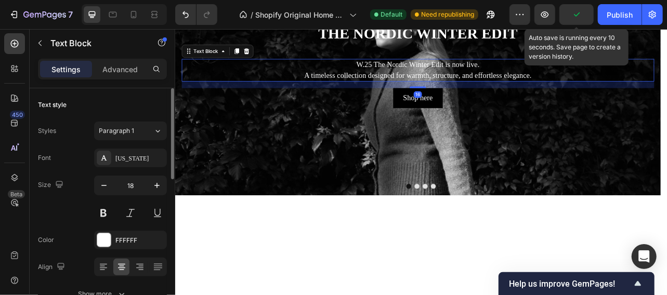
scroll to position [16, 0]
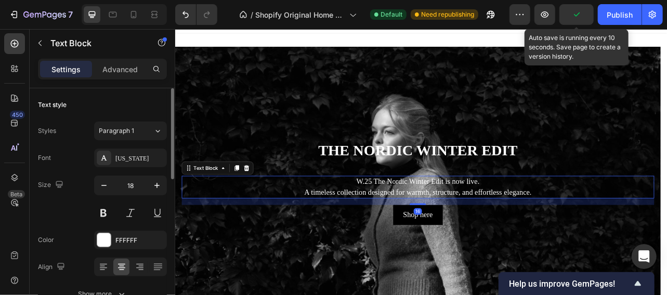
click at [508, 176] on h2 "THE NORDIC WINTER EDIT" at bounding box center [482, 183] width 599 height 43
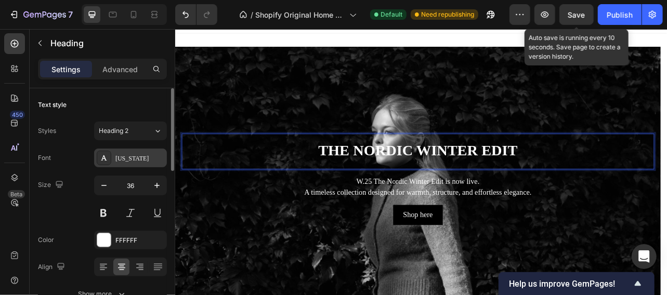
click at [144, 160] on div "[US_STATE]" at bounding box center [139, 158] width 49 height 9
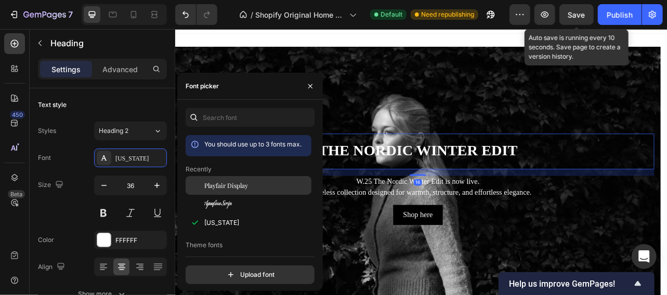
click at [250, 190] on div "Playfair Display" at bounding box center [256, 185] width 105 height 9
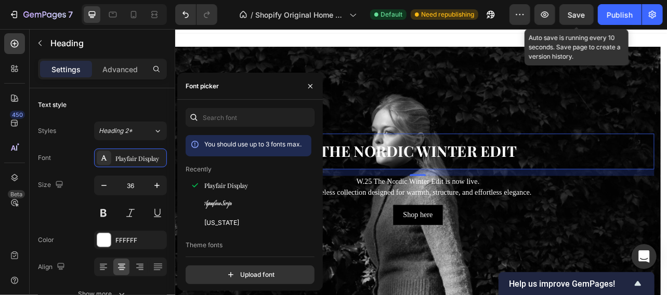
click at [550, 234] on p "A timeless collection designed for warmth, structure, and effortless elegance." at bounding box center [482, 236] width 597 height 13
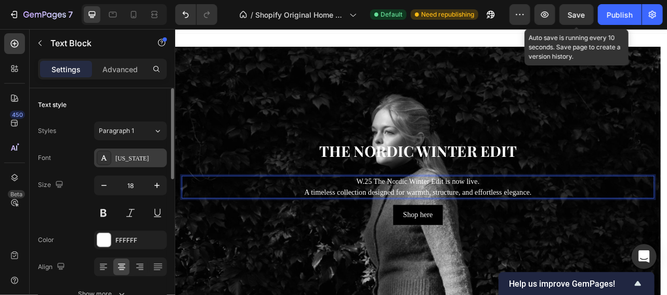
click at [146, 160] on div "[US_STATE]" at bounding box center [139, 158] width 49 height 9
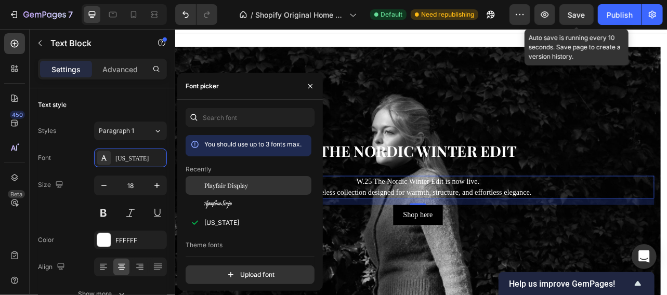
click at [249, 190] on div "Playfair Display" at bounding box center [256, 185] width 105 height 9
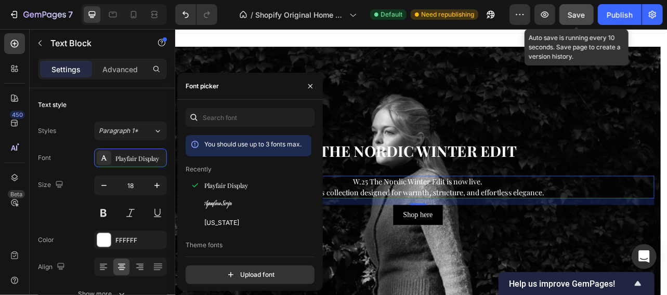
click at [578, 16] on span "Save" at bounding box center [576, 14] width 17 height 9
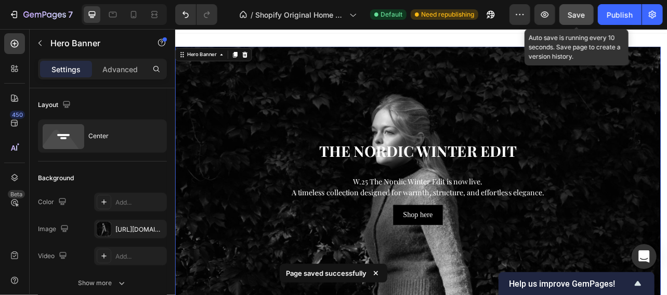
click at [480, 287] on div "Background Image" at bounding box center [483, 219] width 616 height 337
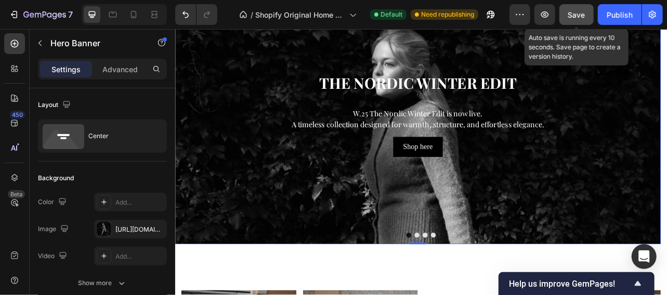
click at [480, 288] on button "Dot" at bounding box center [481, 290] width 6 height 6
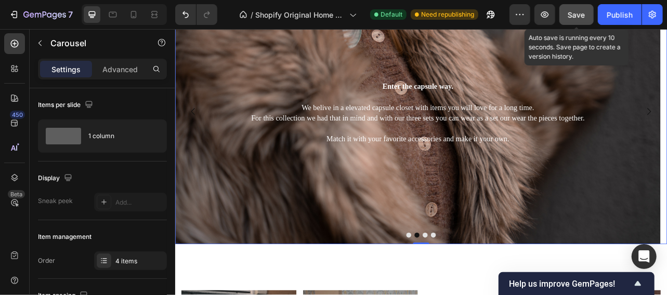
click at [451, 139] on p "For this collection we had that in mind and with our three sets you can wear as…" at bounding box center [482, 142] width 597 height 13
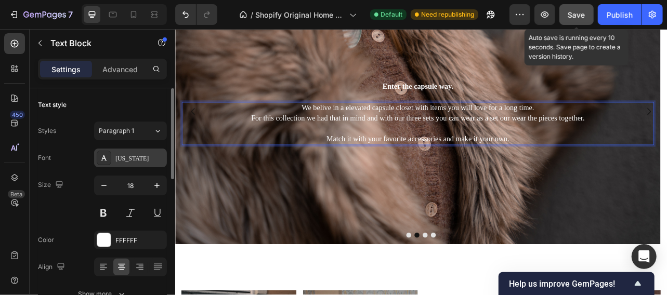
click at [145, 155] on div "[US_STATE]" at bounding box center [139, 158] width 49 height 9
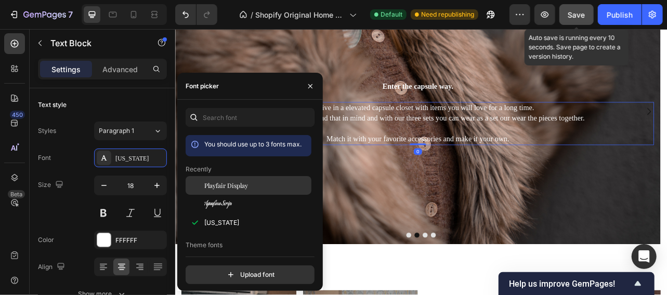
click at [248, 190] on div "Playfair Display" at bounding box center [256, 185] width 105 height 9
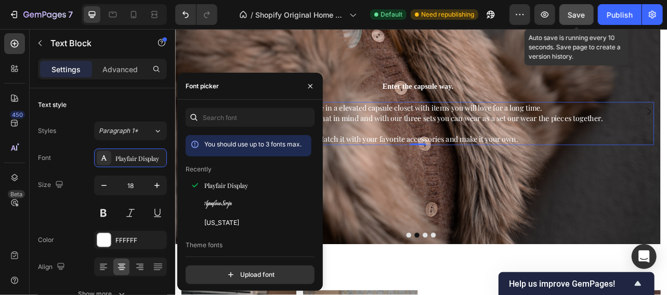
click at [509, 105] on h2 "Enter the capsule way." at bounding box center [482, 101] width 599 height 23
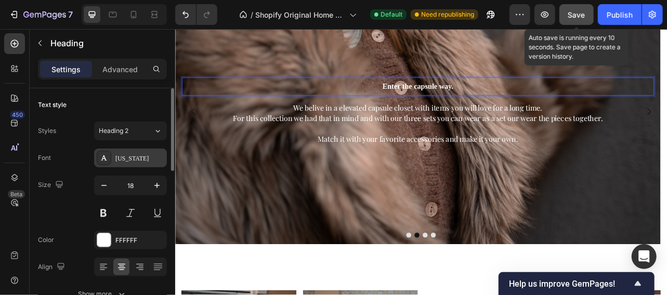
click at [147, 157] on div "[US_STATE]" at bounding box center [139, 158] width 49 height 9
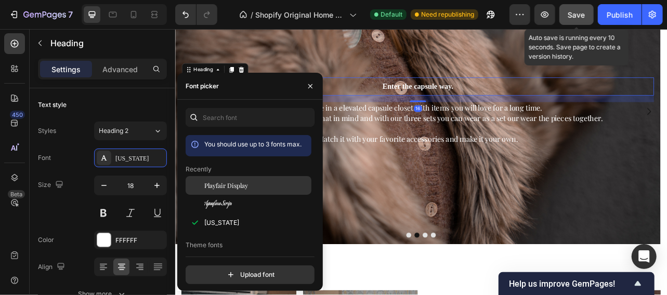
click at [252, 190] on div "Playfair Display" at bounding box center [256, 185] width 105 height 9
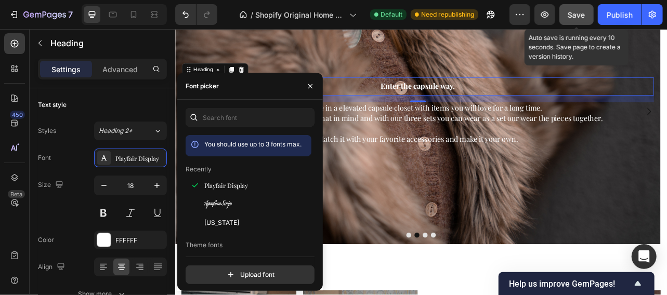
click at [488, 289] on button "Dot" at bounding box center [491, 290] width 6 height 6
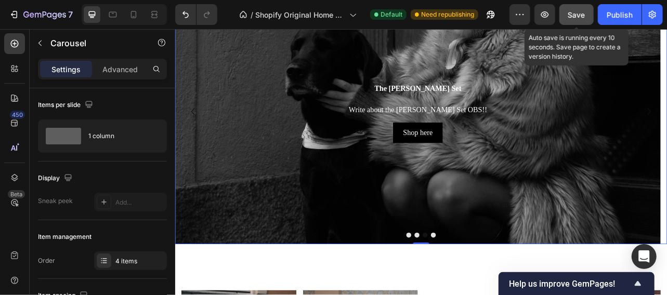
click at [495, 106] on h2 "The [PERSON_NAME] Set" at bounding box center [482, 105] width 599 height 23
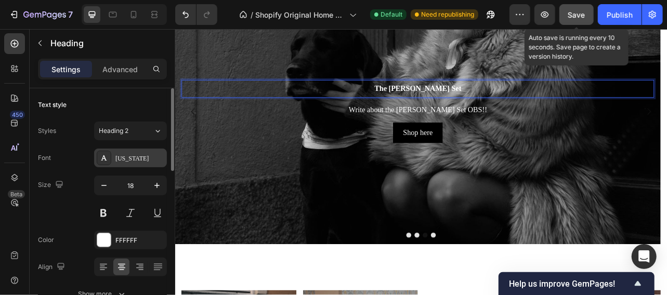
click at [145, 157] on div "[US_STATE]" at bounding box center [139, 158] width 49 height 9
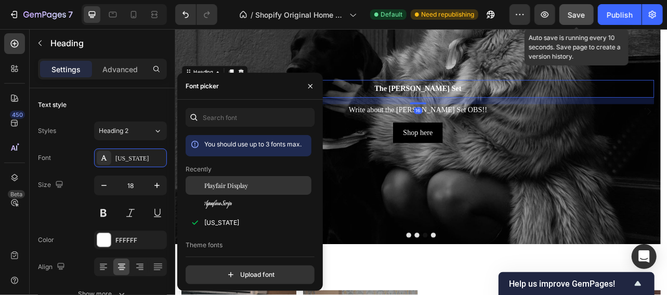
click at [252, 190] on div "Playfair Display" at bounding box center [256, 185] width 105 height 9
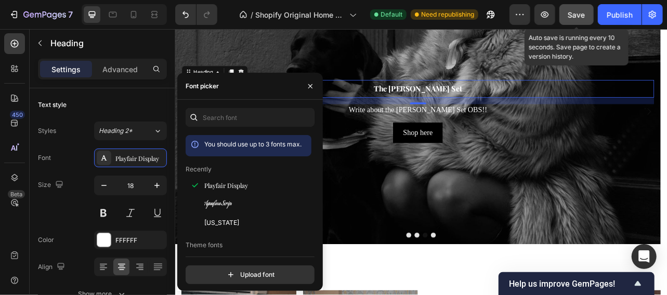
click at [539, 126] on p "Write about the [PERSON_NAME] Set OBS!!" at bounding box center [482, 131] width 597 height 13
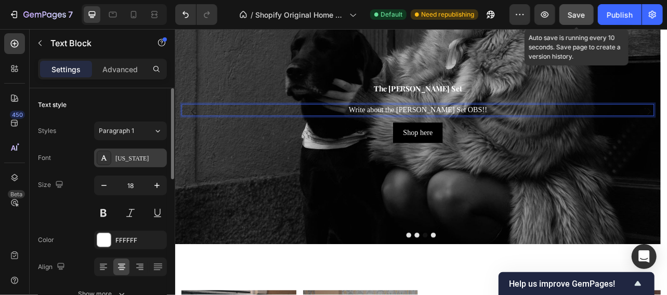
click at [150, 159] on div "[US_STATE]" at bounding box center [139, 158] width 49 height 9
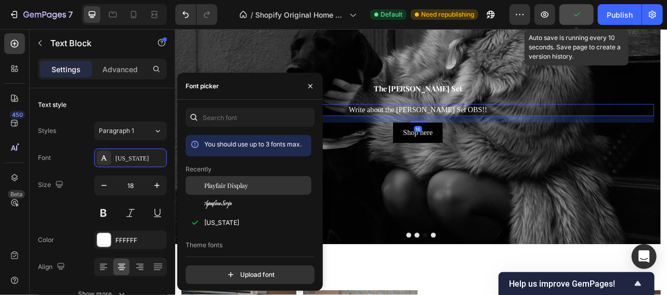
click at [239, 190] on span "Playfair Display" at bounding box center [226, 185] width 44 height 9
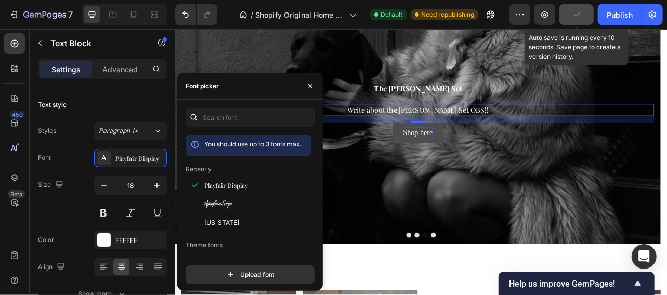
click at [480, 162] on p "Shop here" at bounding box center [481, 160] width 37 height 13
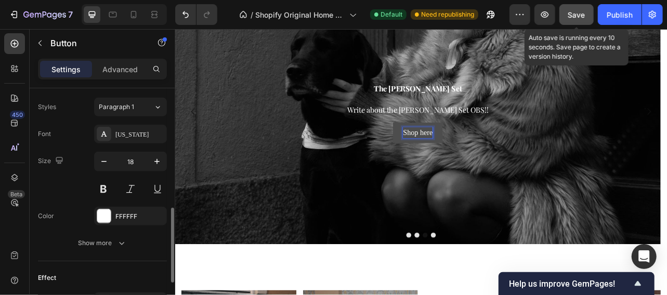
scroll to position [374, 0]
click at [134, 135] on div "[US_STATE]" at bounding box center [139, 133] width 49 height 9
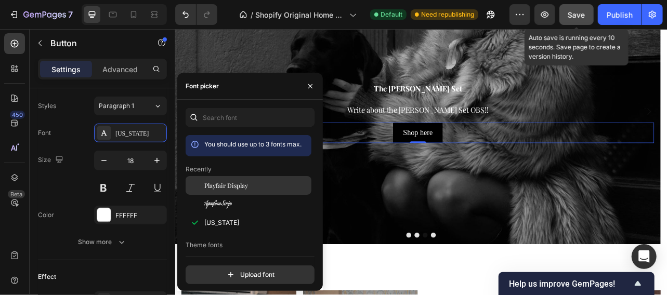
click at [239, 190] on span "Playfair Display" at bounding box center [226, 185] width 44 height 9
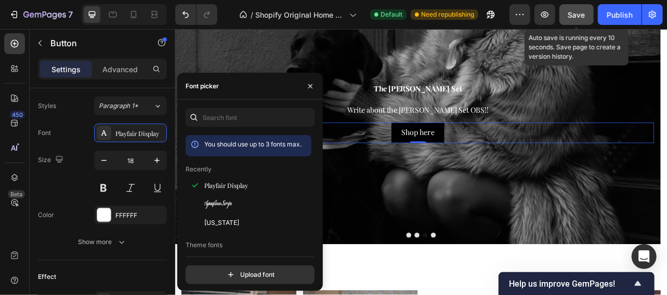
click at [498, 295] on div "Background Image" at bounding box center [483, 215] width 616 height 506
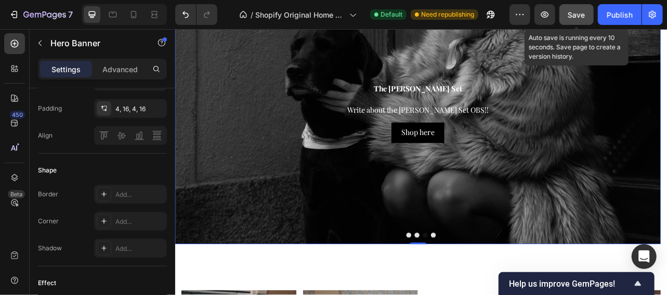
scroll to position [0, 0]
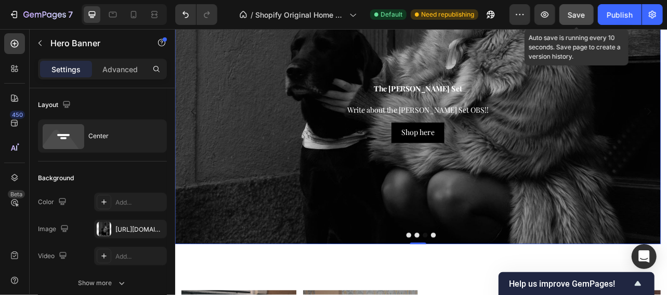
click at [499, 289] on button "Dot" at bounding box center [502, 290] width 6 height 6
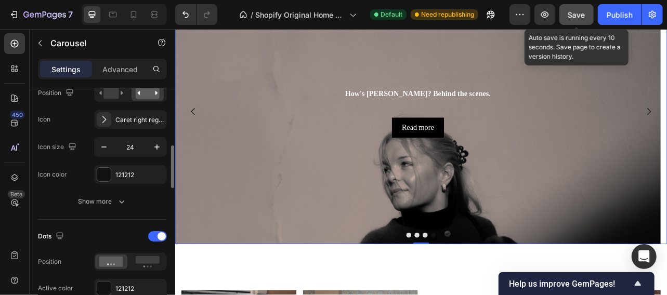
scroll to position [386, 0]
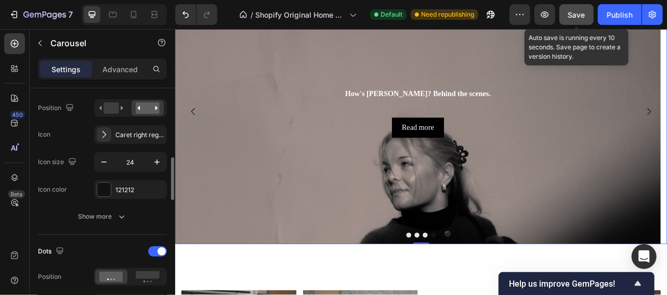
click at [501, 112] on h2 "How's [PERSON_NAME]? Behind the scenes." at bounding box center [482, 111] width 599 height 23
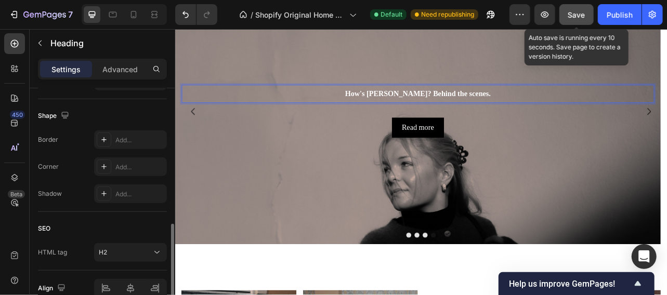
scroll to position [0, 0]
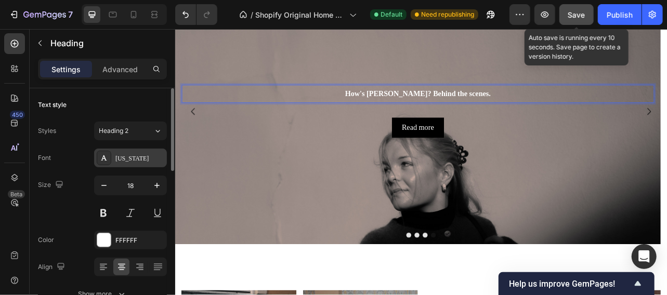
click at [149, 157] on div "[US_STATE]" at bounding box center [139, 158] width 49 height 9
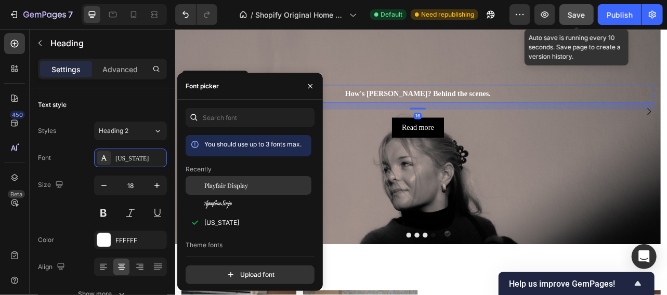
click at [246, 190] on span "Playfair Display" at bounding box center [226, 185] width 44 height 9
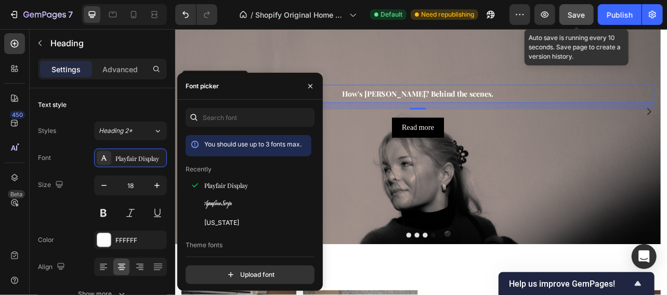
click at [592, 140] on div "How's Aldrich? Behind the scenes. Heading 16 Text Block Read more Button" at bounding box center [482, 133] width 599 height 67
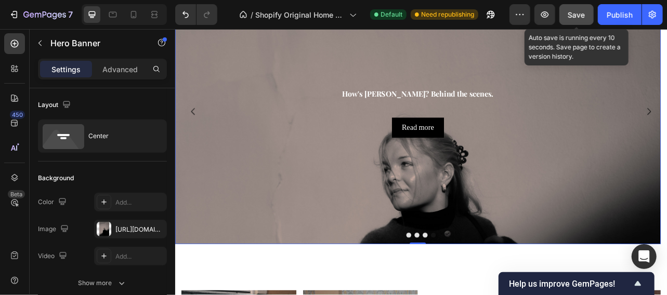
click at [490, 131] on div at bounding box center [482, 132] width 599 height 2
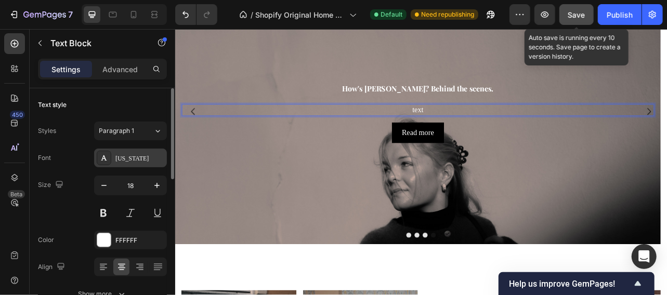
click at [147, 158] on div "[US_STATE]" at bounding box center [139, 158] width 49 height 9
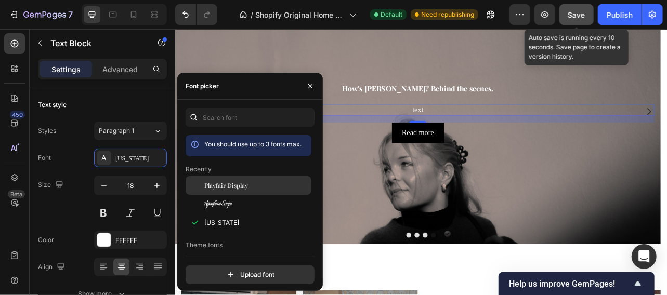
click at [251, 190] on div "Playfair Display" at bounding box center [256, 185] width 105 height 9
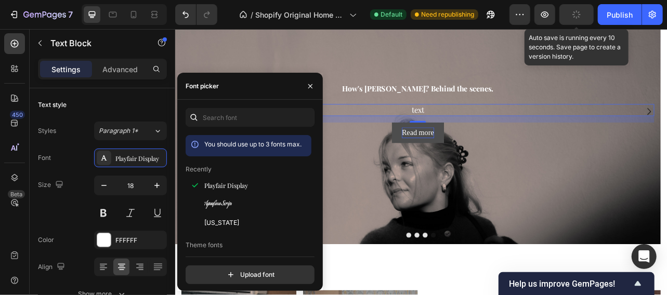
click at [499, 160] on p "Read more" at bounding box center [482, 160] width 41 height 13
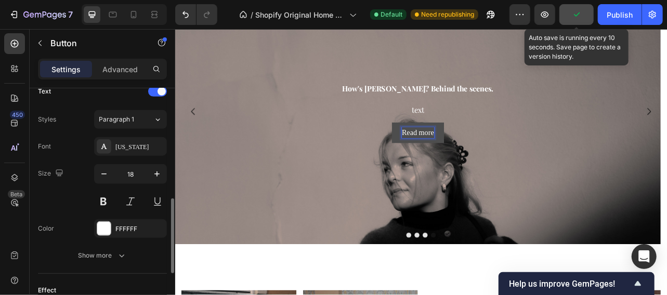
scroll to position [362, 0]
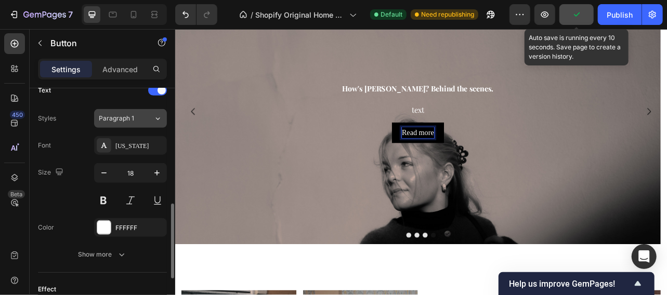
click at [134, 115] on div "Paragraph 1" at bounding box center [120, 118] width 42 height 9
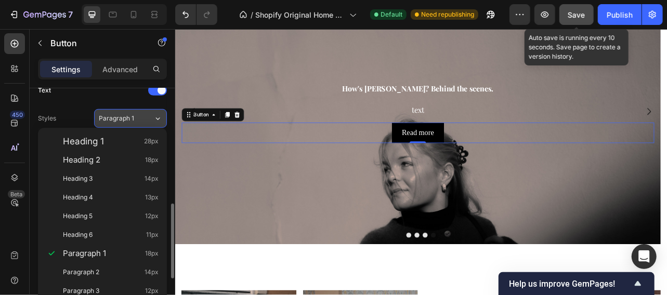
click at [149, 116] on div "Paragraph 1" at bounding box center [126, 118] width 55 height 9
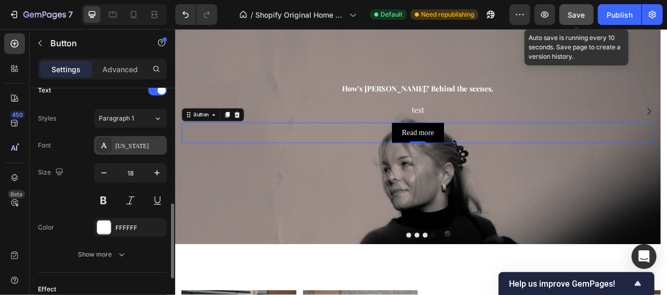
click at [151, 145] on div "[US_STATE]" at bounding box center [139, 145] width 49 height 9
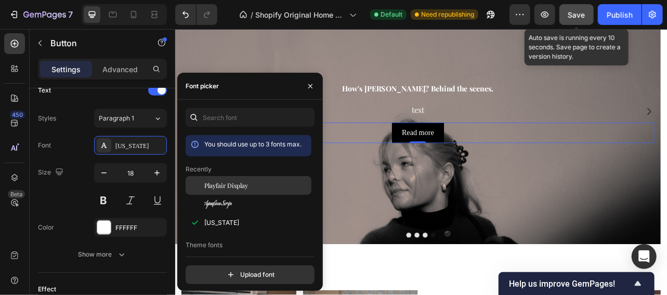
click at [249, 190] on div "Playfair Display" at bounding box center [256, 185] width 105 height 9
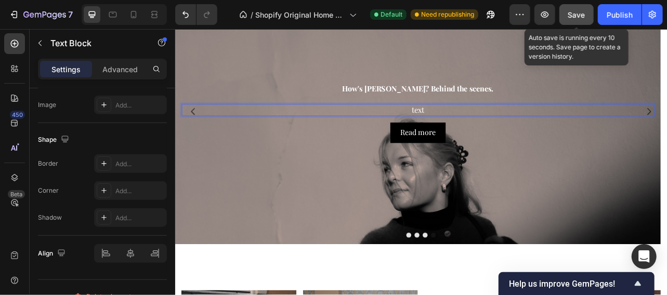
scroll to position [0, 0]
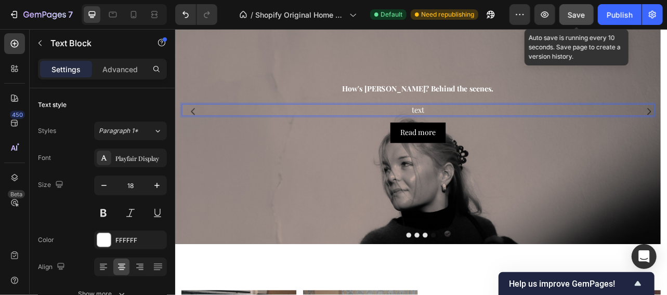
click at [582, 15] on span "Save" at bounding box center [576, 14] width 17 height 9
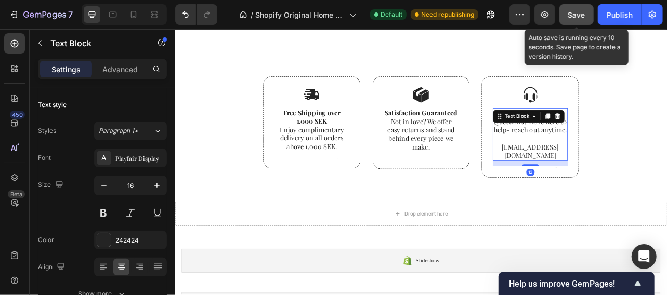
scroll to position [1492, 0]
click at [494, 265] on div "Drop element here" at bounding box center [492, 264] width 55 height 8
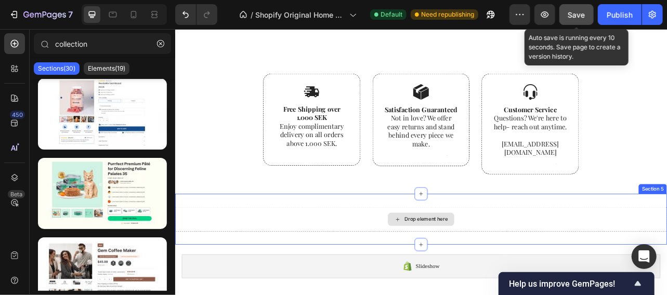
scroll to position [2169, 0]
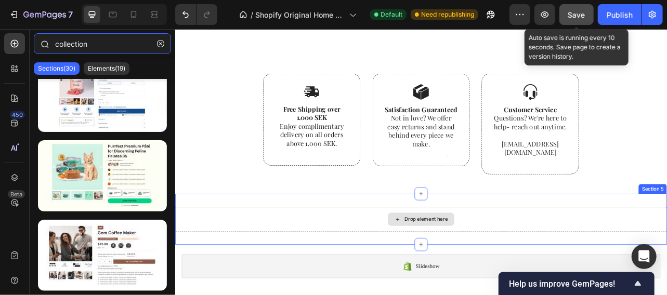
click at [107, 42] on input "collection" at bounding box center [102, 43] width 137 height 21
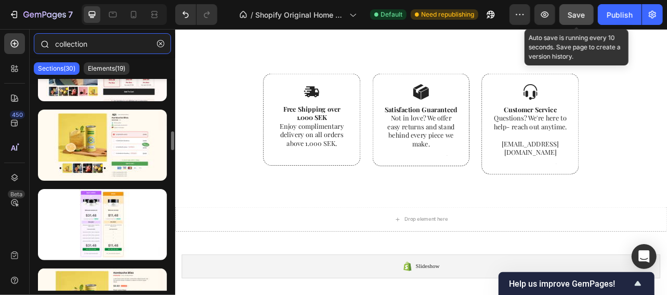
scroll to position [0, 0]
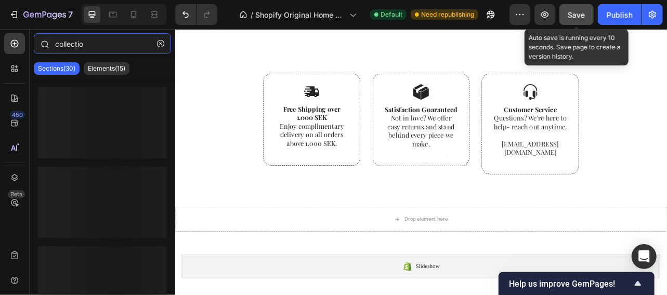
type input "collection"
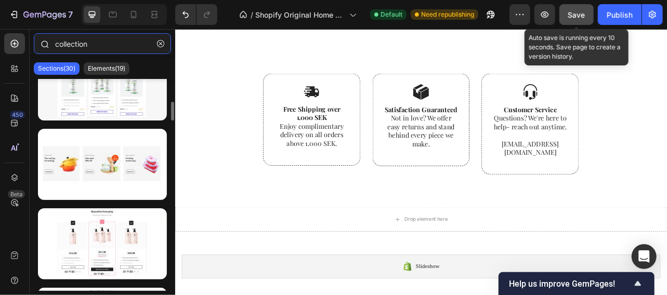
scroll to position [271, 0]
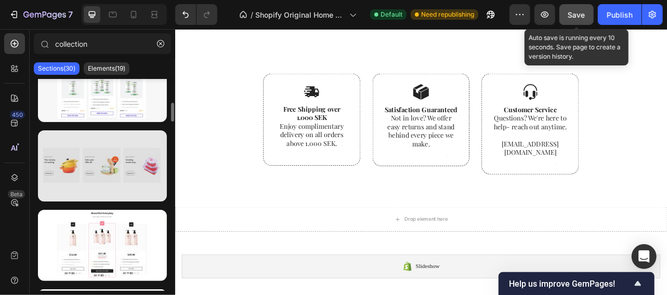
click at [98, 184] on div at bounding box center [102, 165] width 129 height 71
click at [88, 176] on div at bounding box center [102, 165] width 129 height 71
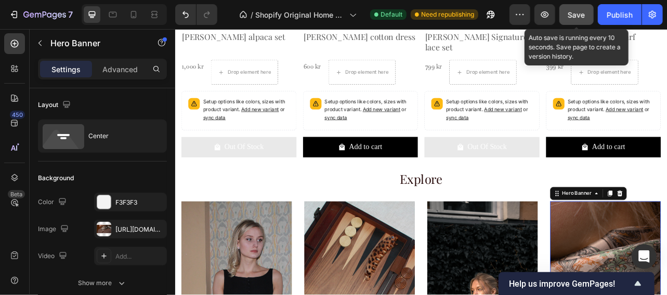
scroll to position [563, 0]
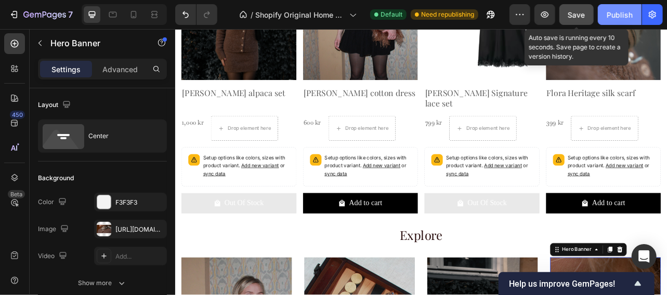
click at [624, 16] on div "Publish" at bounding box center [619, 14] width 26 height 11
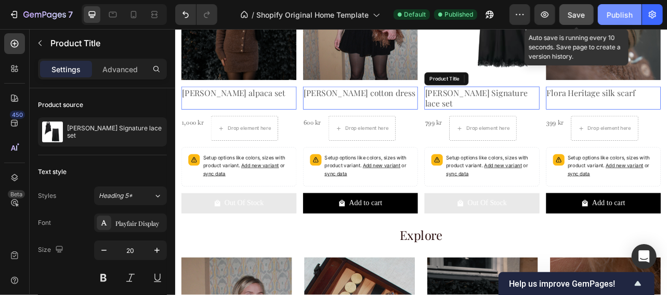
scroll to position [431, 0]
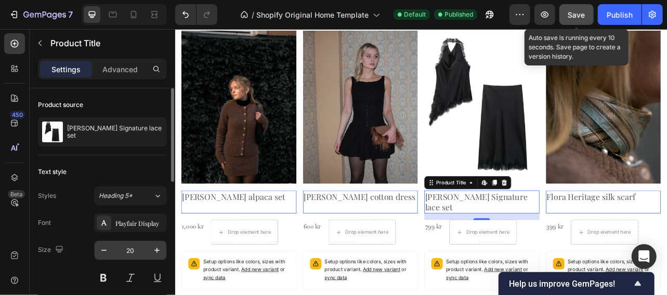
click at [136, 249] on input "20" at bounding box center [130, 250] width 34 height 19
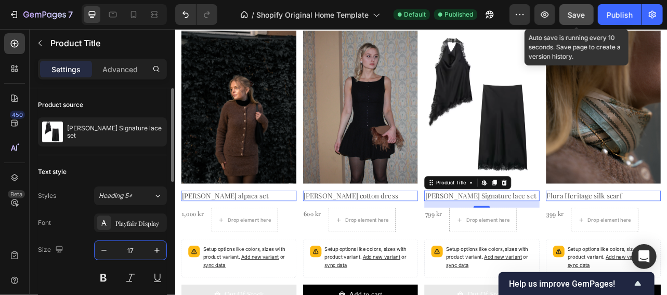
type input "17"
click at [618, 17] on div "Publish" at bounding box center [619, 14] width 26 height 11
